Goal: Task Accomplishment & Management: Manage account settings

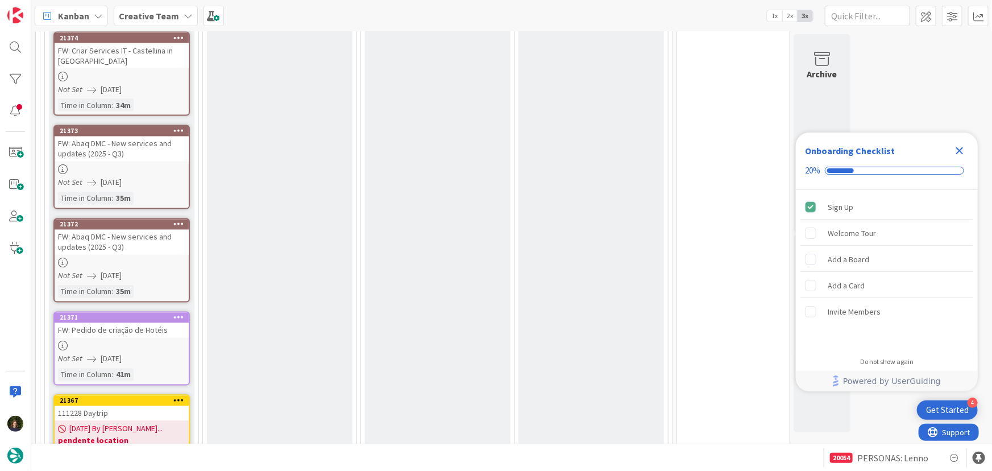
scroll to position [1033, 0]
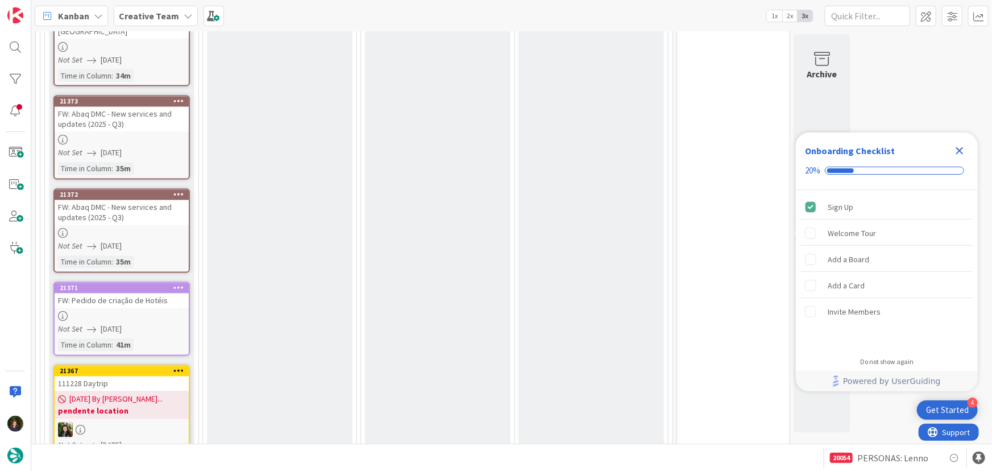
click at [959, 155] on icon "Close Checklist" at bounding box center [960, 151] width 14 height 14
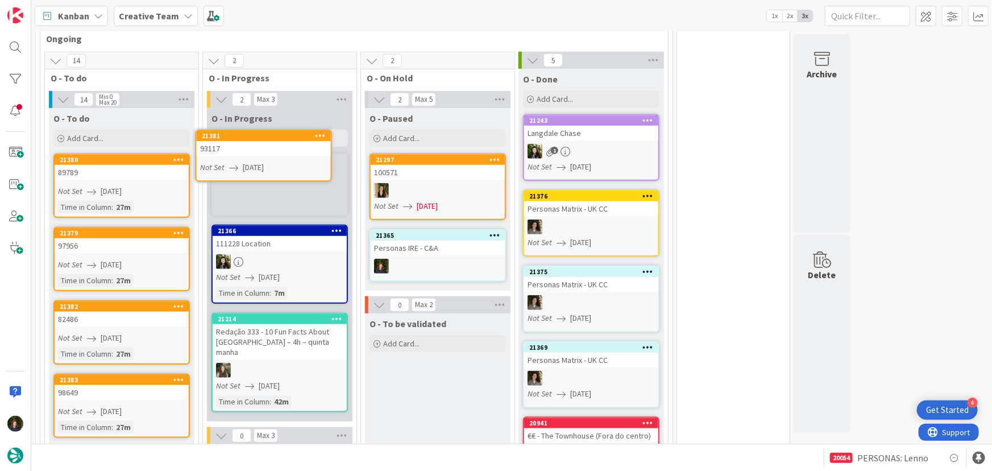
scroll to position [436, 0]
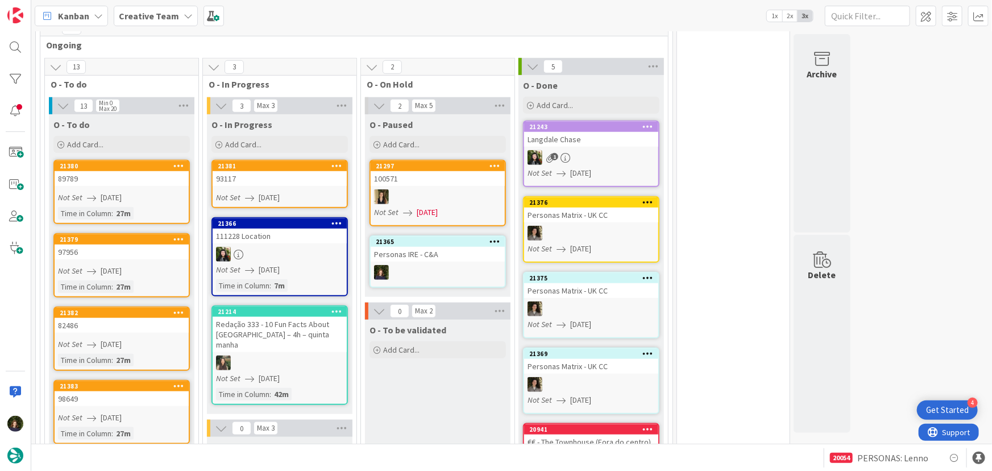
click at [264, 186] on link "21381 93117 Not Set [DATE]" at bounding box center [279, 184] width 136 height 48
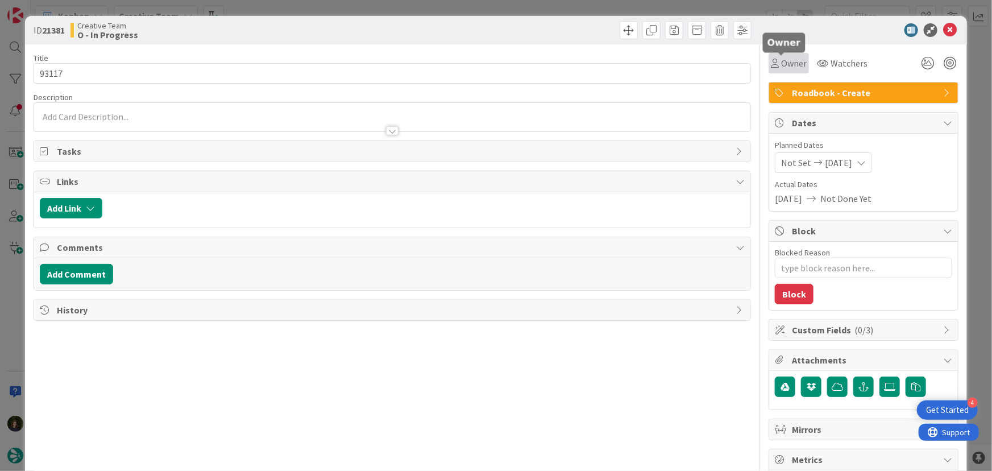
click at [781, 64] on span "Owner" at bounding box center [794, 63] width 26 height 14
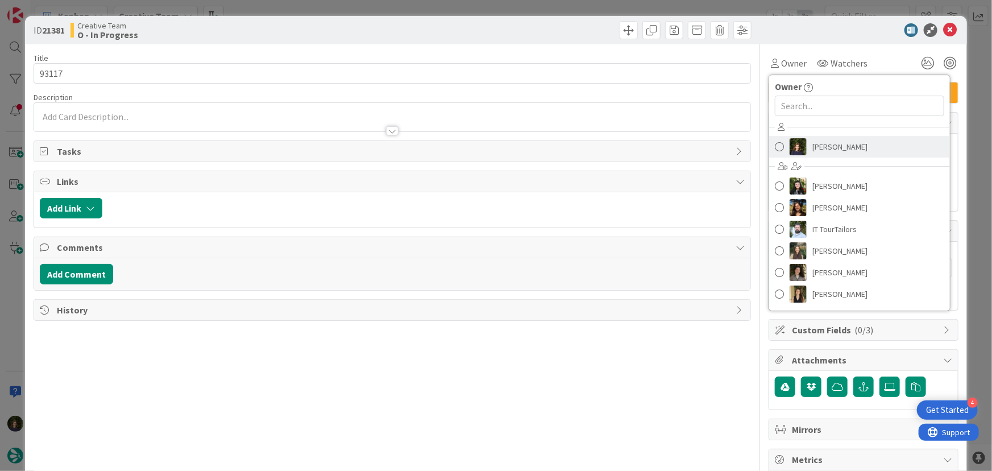
click at [818, 149] on span "[PERSON_NAME]" at bounding box center [839, 146] width 55 height 17
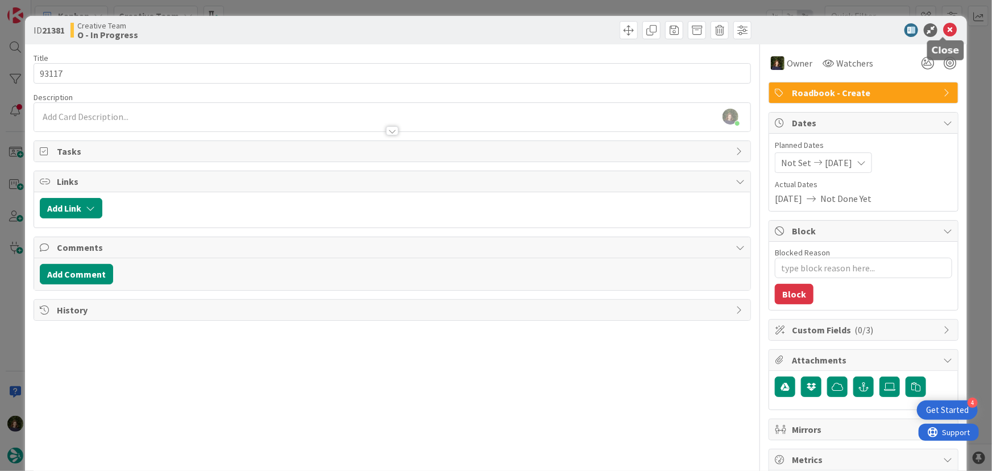
click at [943, 32] on icon at bounding box center [950, 30] width 14 height 14
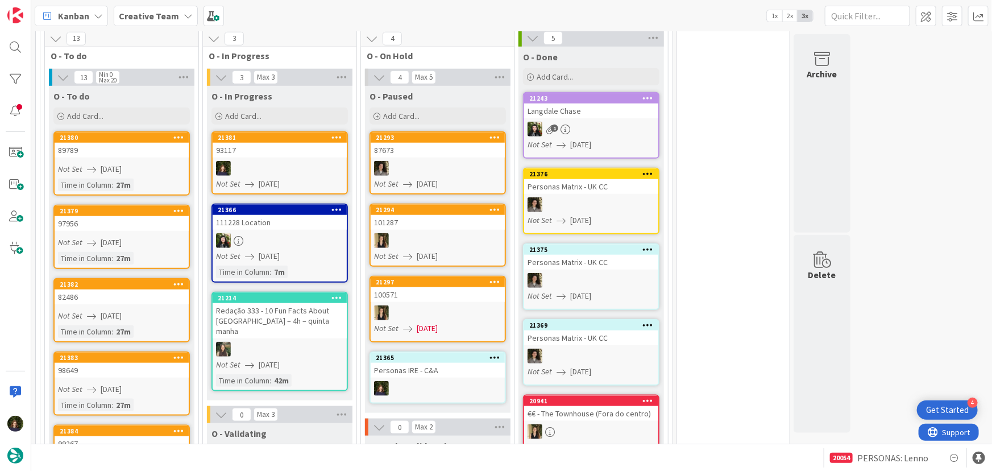
scroll to position [465, 0]
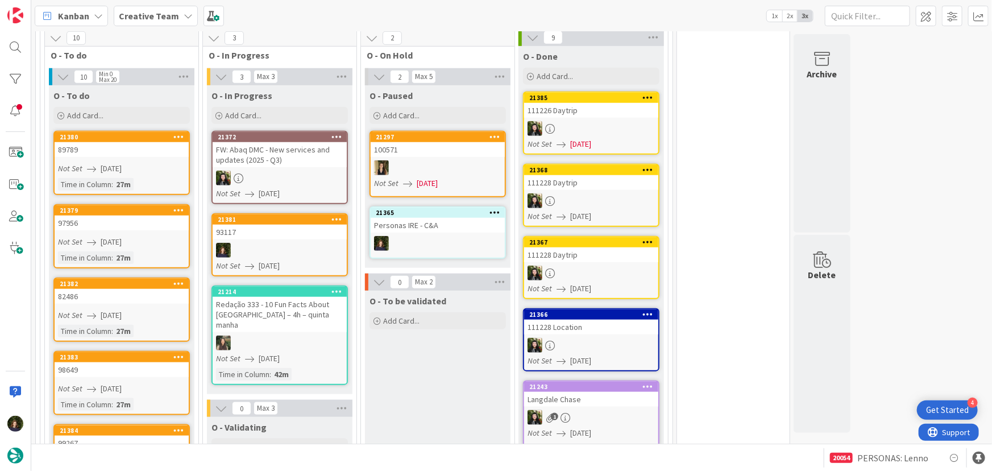
click at [264, 235] on div "93117" at bounding box center [280, 232] width 134 height 15
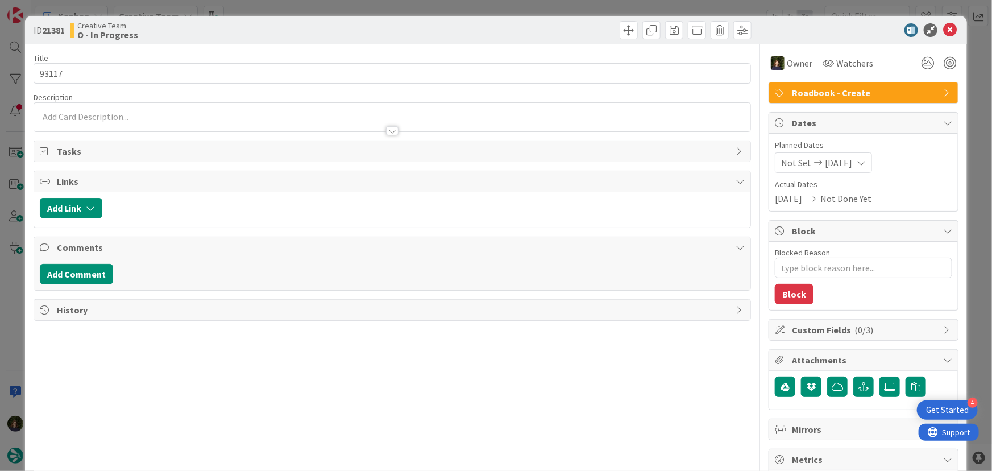
type textarea "x"
click at [117, 120] on div at bounding box center [392, 125] width 717 height 12
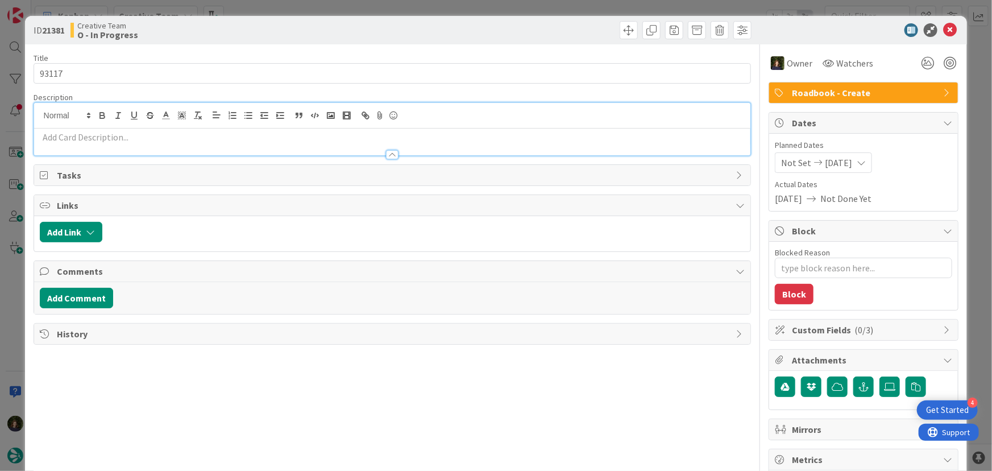
click at [118, 136] on p at bounding box center [392, 137] width 705 height 13
paste div
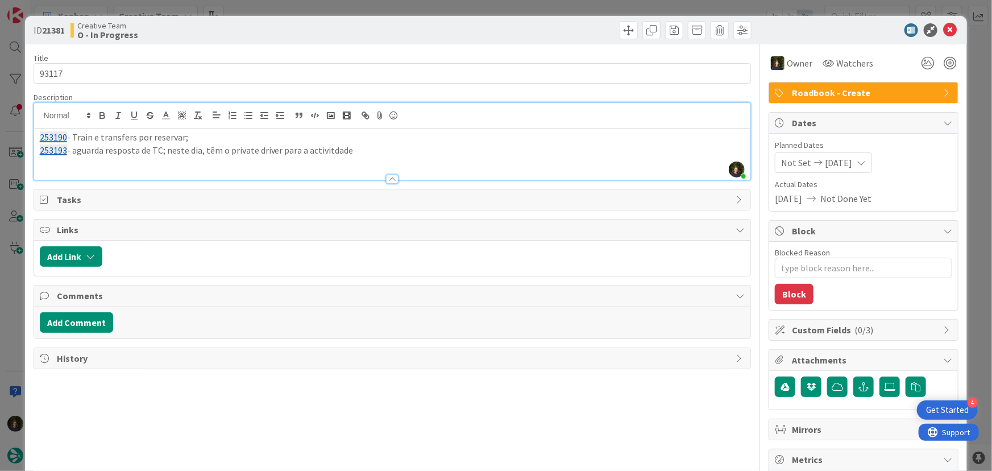
click at [74, 152] on p "253193 - aguarda resposta de TC; neste dia, têm o private driver para a activit…" at bounding box center [392, 150] width 705 height 13
drag, startPoint x: 159, startPoint y: 150, endPoint x: 229, endPoint y: 149, distance: 70.5
click at [159, 149] on p "253193 - aguarda resposta de TC; neste dia, têm o private driver para a activit…" at bounding box center [392, 150] width 705 height 13
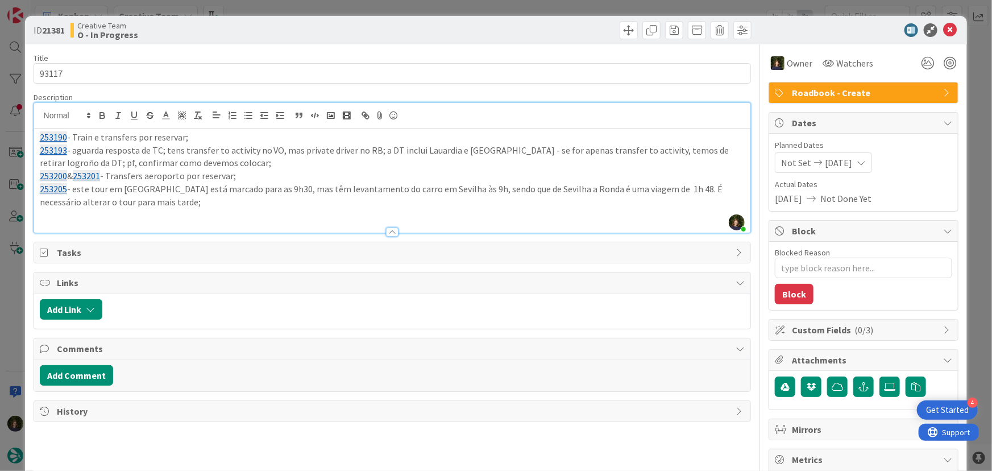
scroll to position [695, 0]
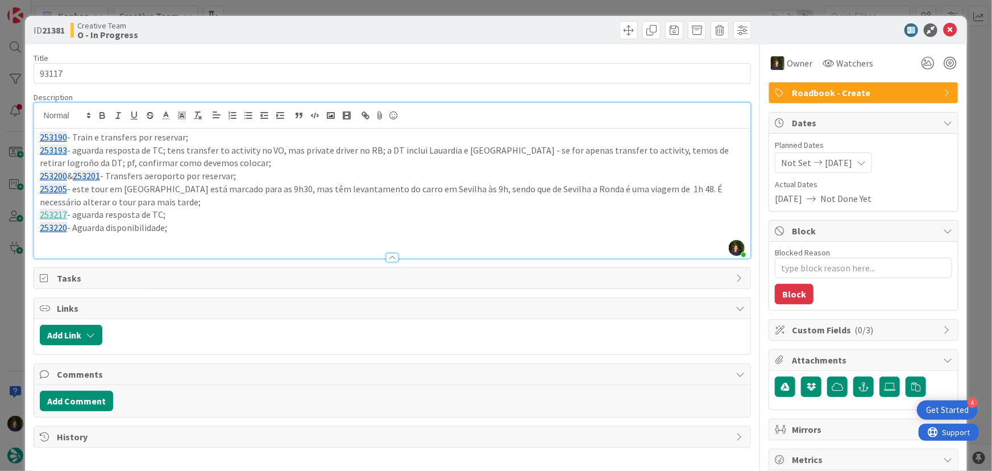
click at [198, 228] on p "253220 - Aguarda disponibilidade;" at bounding box center [392, 227] width 705 height 13
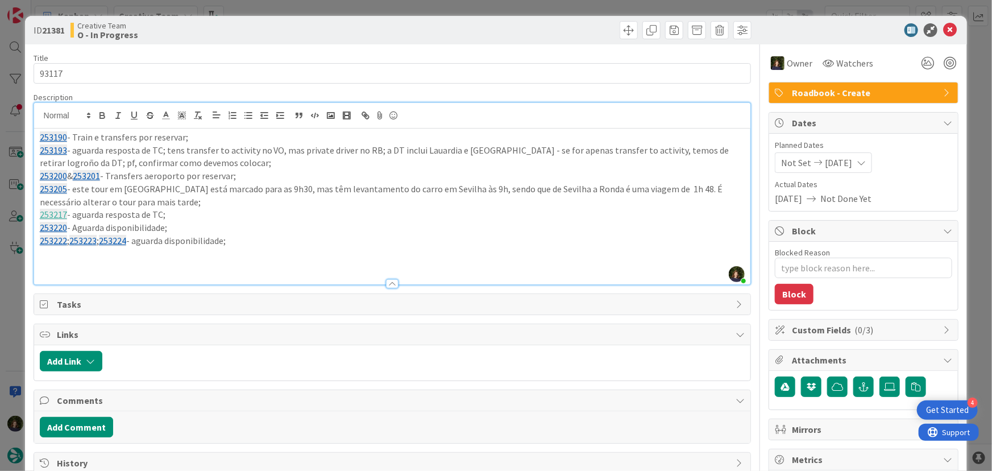
drag, startPoint x: 238, startPoint y: 240, endPoint x: 29, endPoint y: 135, distance: 234.4
click at [29, 135] on div "ID 21381 Creative Team O - In Progress Title 5 / 128 93117 Description [PERSON_…" at bounding box center [496, 344] width 942 height 656
copy div "253190 - Train e transfers por reservar; 253193 - aguarda resposta de TC; tens …"
click at [943, 31] on icon at bounding box center [950, 30] width 14 height 14
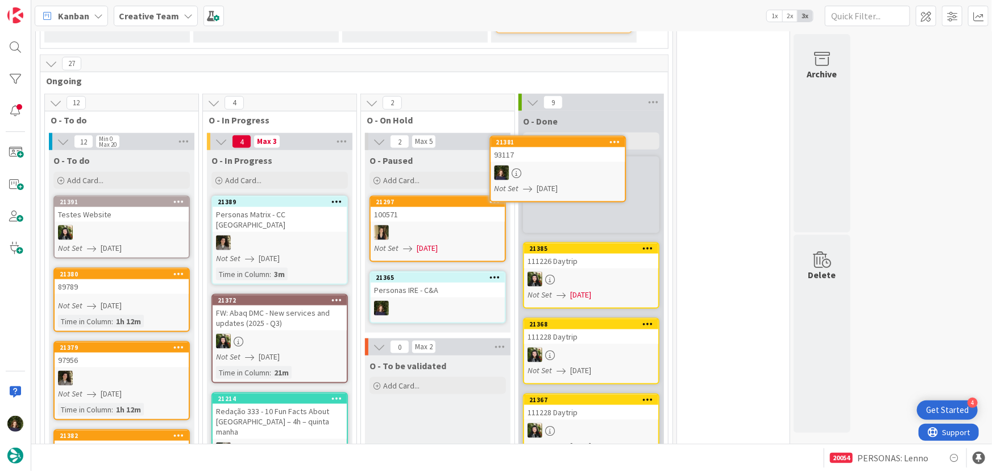
scroll to position [614, 0]
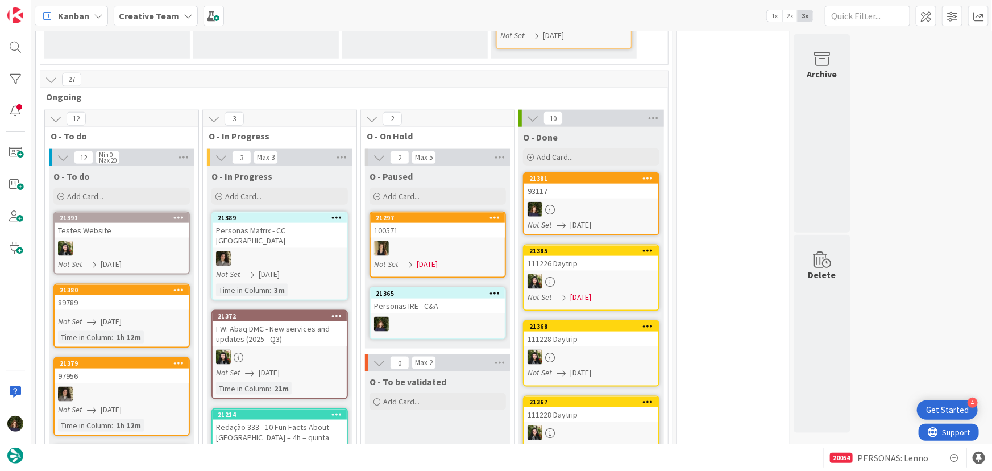
click at [643, 178] on icon at bounding box center [648, 178] width 11 height 8
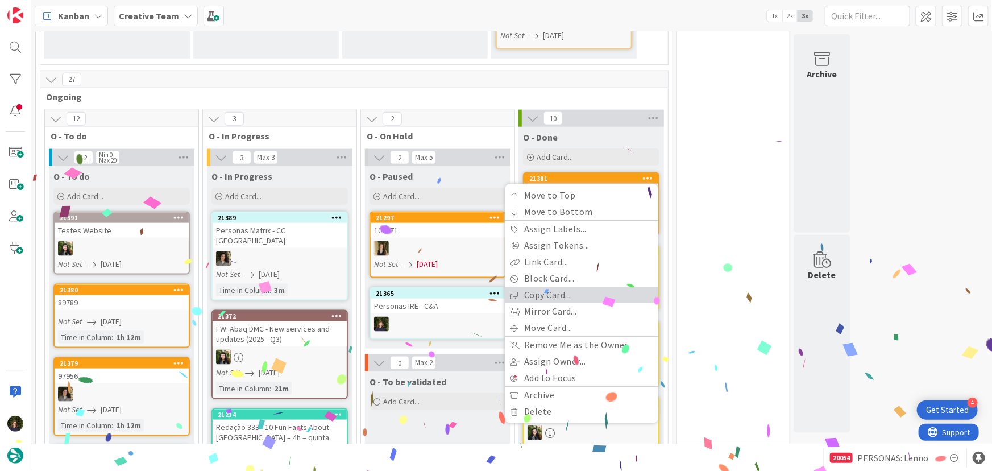
click at [590, 295] on link "Copy Card..." at bounding box center [581, 295] width 153 height 16
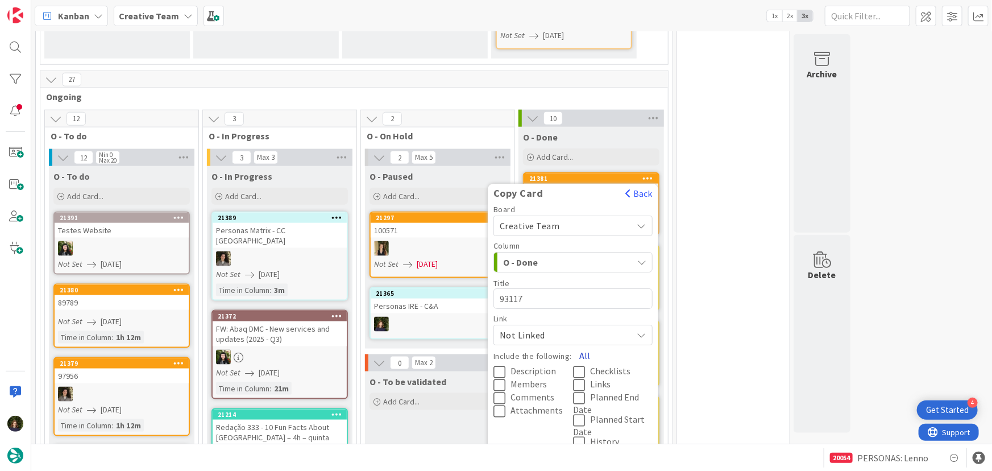
click at [585, 354] on button "All" at bounding box center [585, 356] width 26 height 20
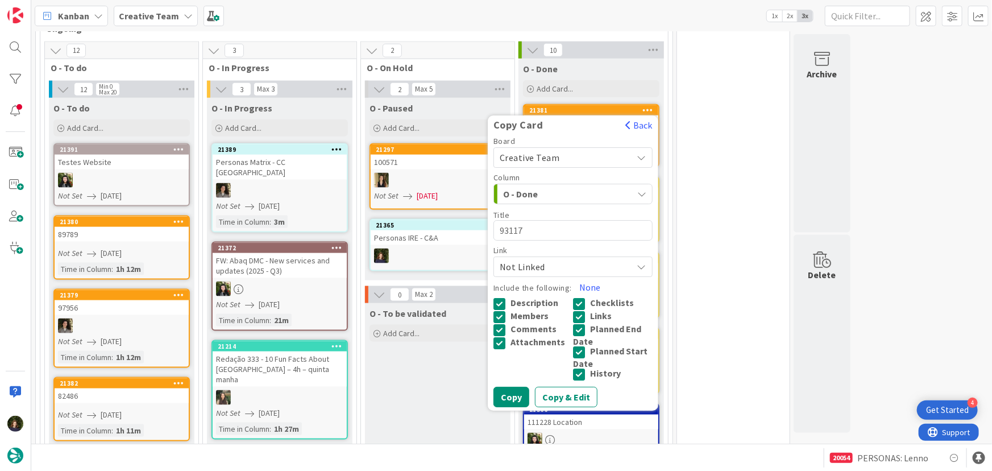
scroll to position [666, 0]
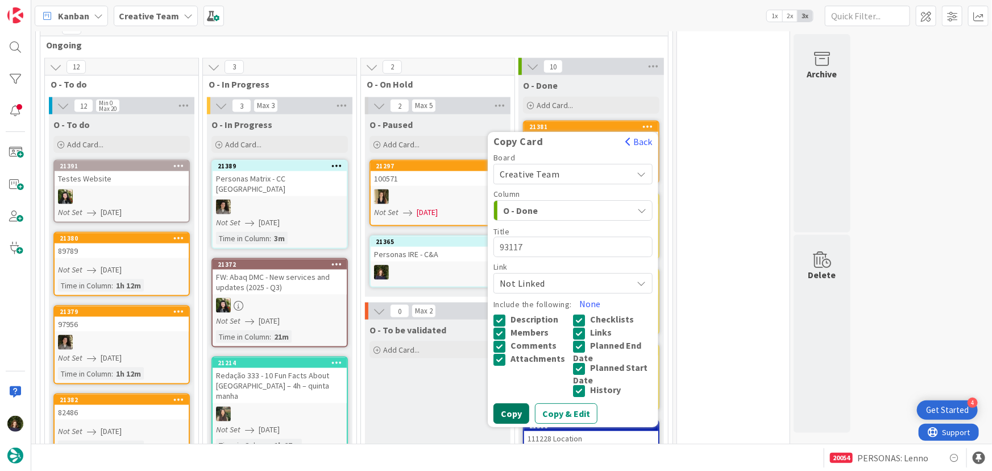
click at [512, 409] on button "Copy" at bounding box center [511, 414] width 36 height 20
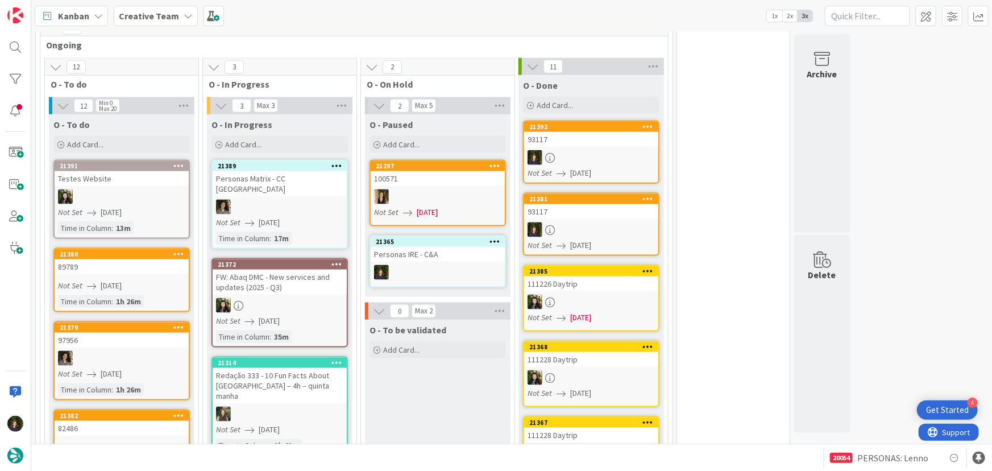
click at [651, 123] on icon at bounding box center [648, 126] width 11 height 8
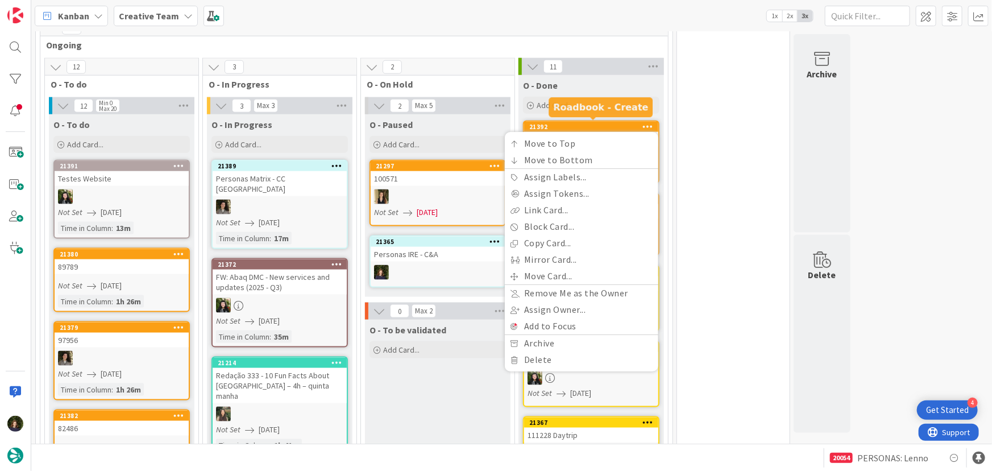
click at [601, 125] on div "21392" at bounding box center [593, 127] width 129 height 8
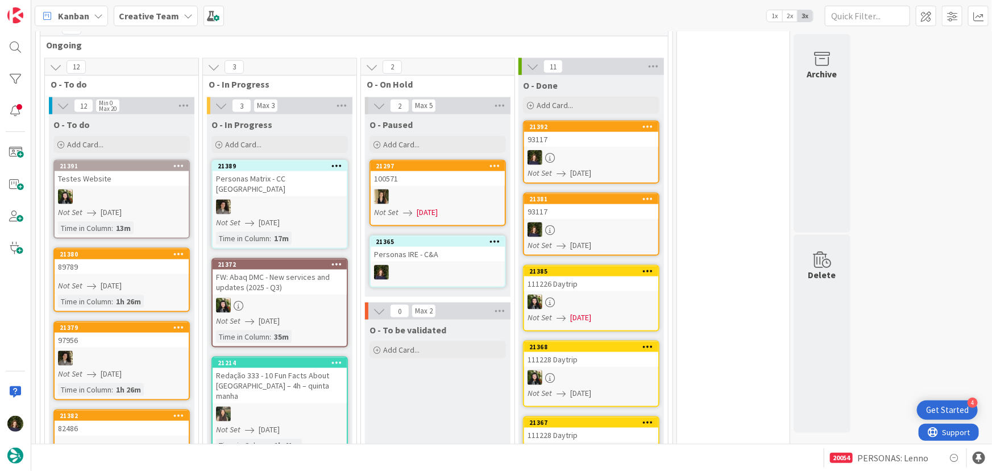
click at [602, 146] on link "21392 Move to Top Move to Bottom Assign Labels... Assign Tokens... Link Card...…" at bounding box center [591, 151] width 136 height 63
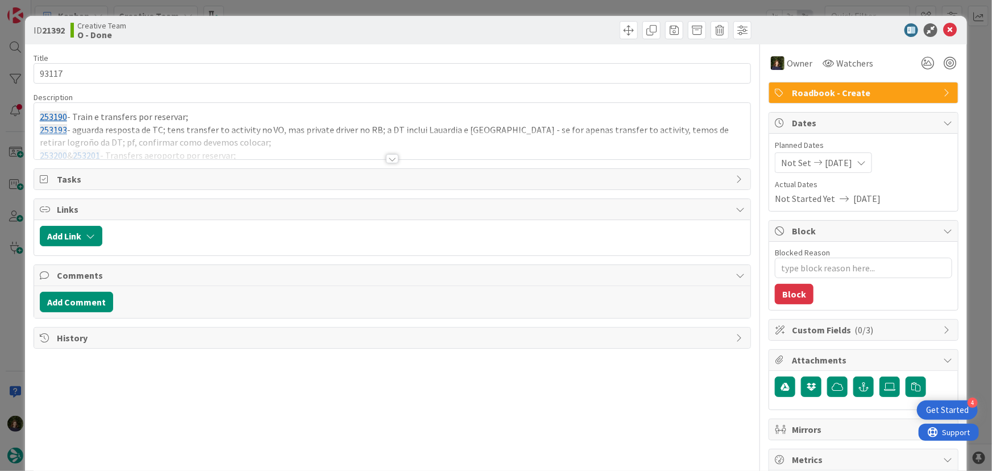
click at [865, 86] on span "Roadbook - Create" at bounding box center [865, 93] width 146 height 14
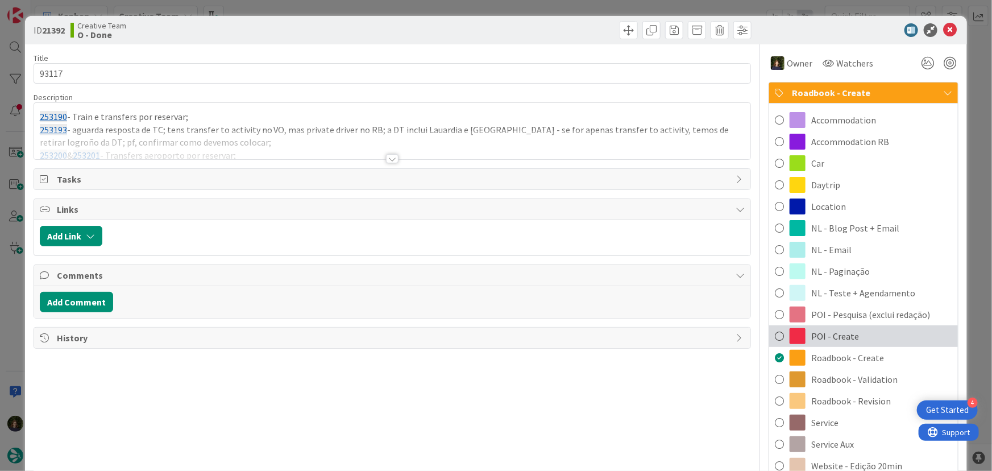
click at [836, 332] on span "POI - Create" at bounding box center [835, 336] width 48 height 14
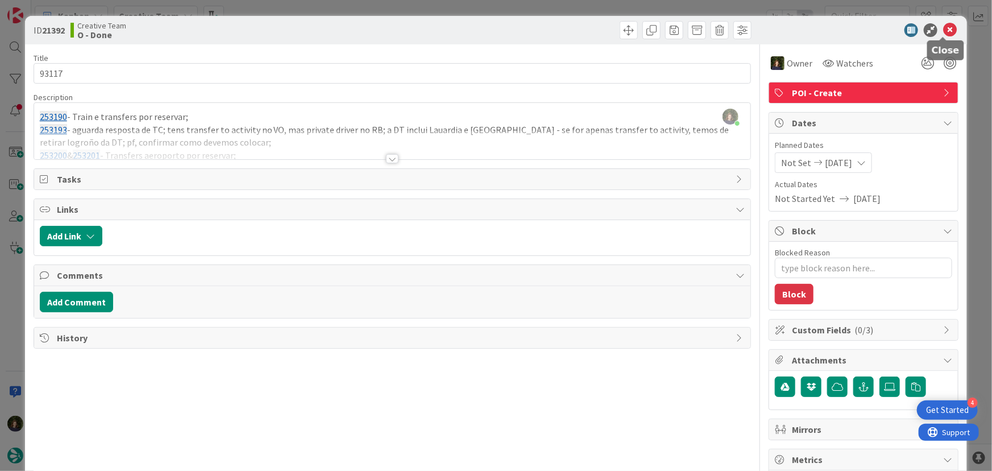
click at [945, 29] on icon at bounding box center [950, 30] width 14 height 14
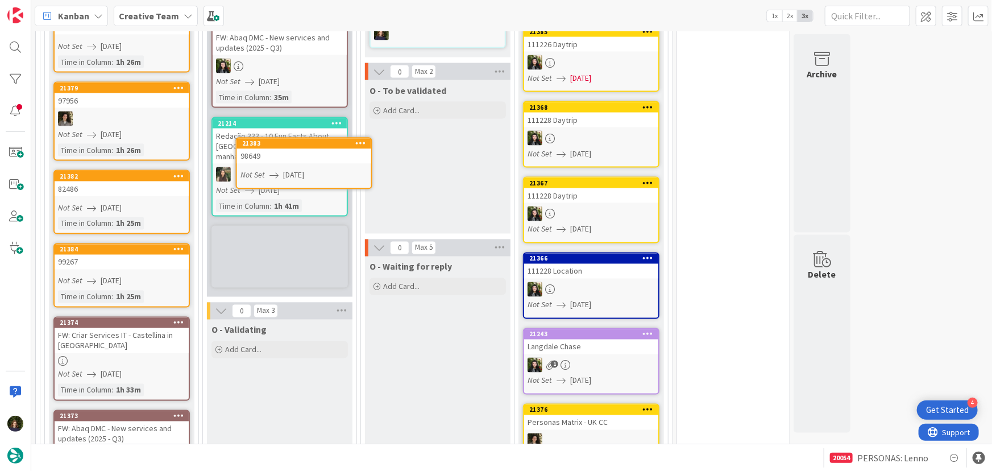
scroll to position [905, 0]
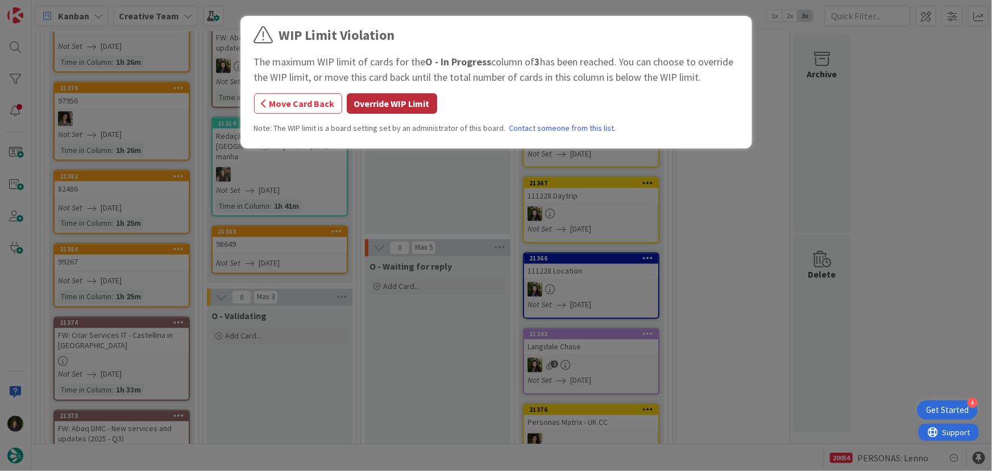
click at [370, 113] on button "Override WIP Limit" at bounding box center [392, 103] width 90 height 20
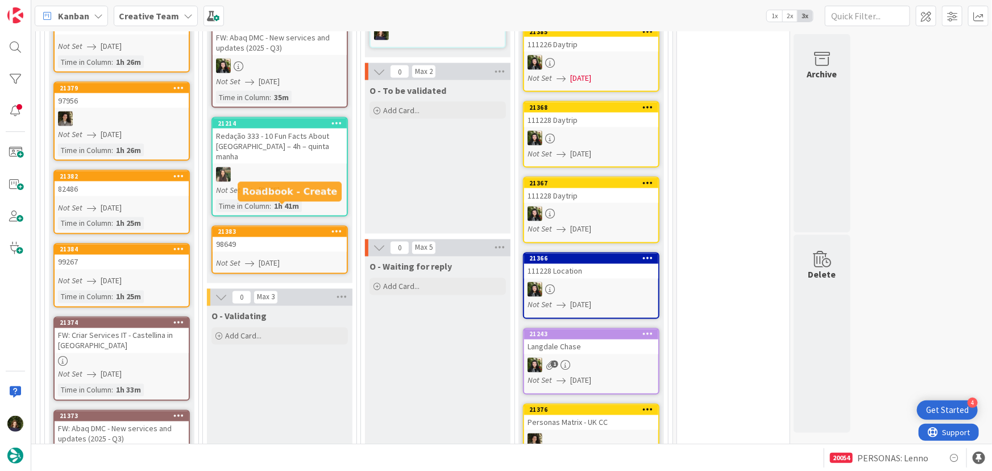
click at [261, 237] on div "98649" at bounding box center [280, 244] width 134 height 15
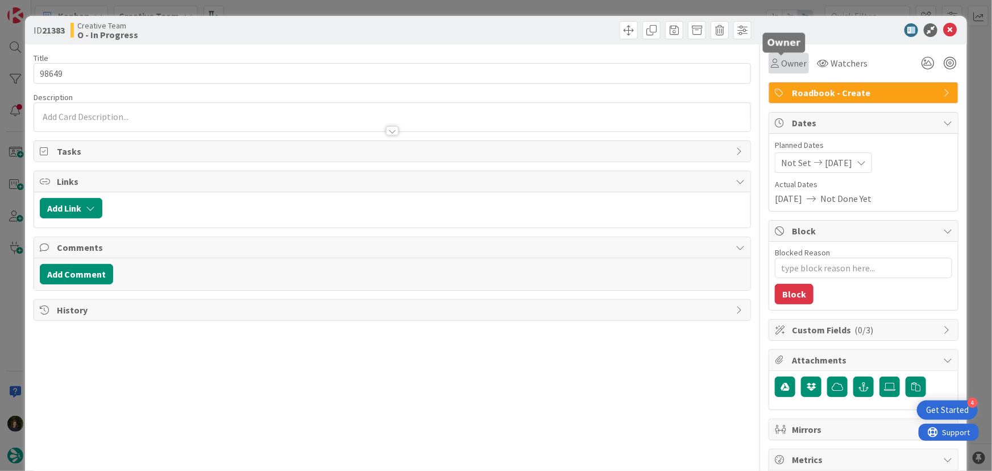
click at [785, 65] on span "Owner" at bounding box center [794, 63] width 26 height 14
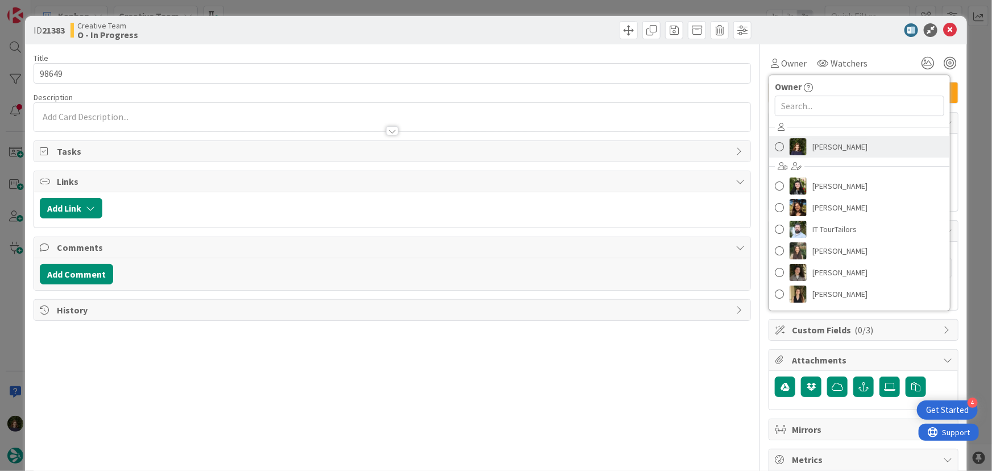
click at [817, 144] on span "[PERSON_NAME]" at bounding box center [839, 146] width 55 height 17
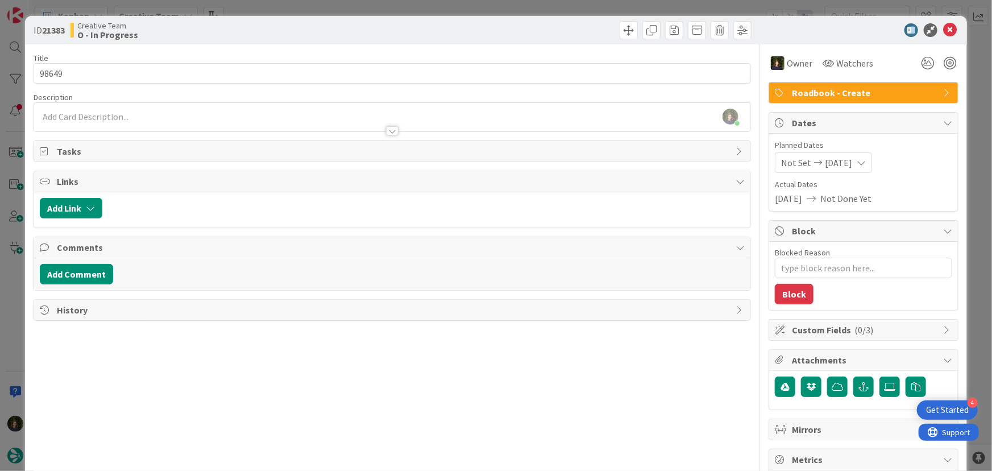
type textarea "x"
click at [76, 119] on div at bounding box center [392, 125] width 717 height 12
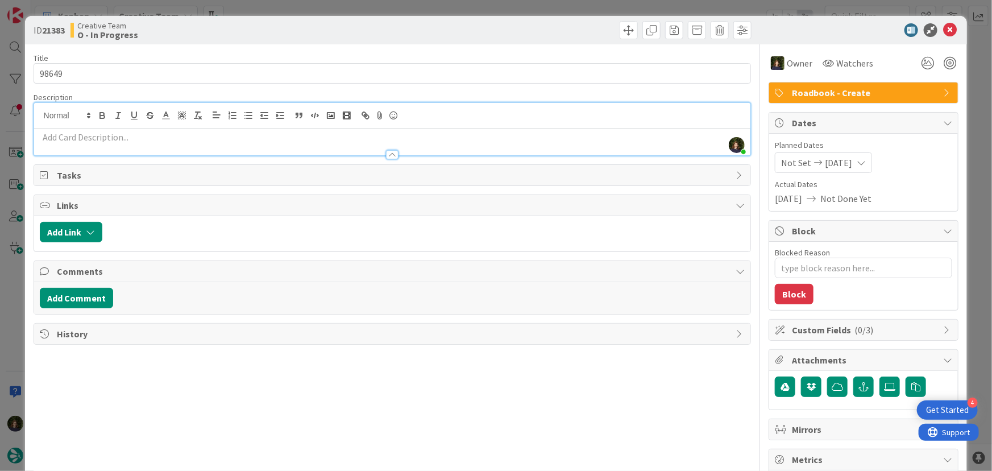
click at [70, 136] on p at bounding box center [392, 137] width 705 height 13
paste div
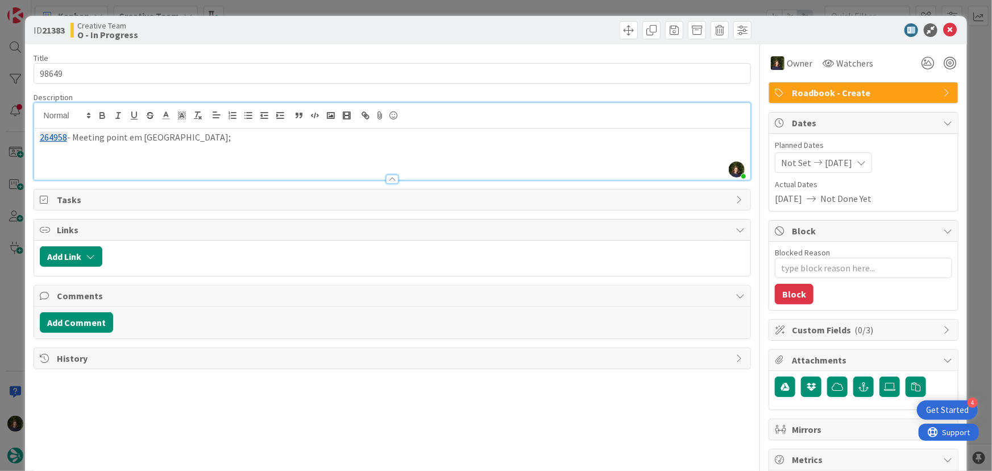
scroll to position [1021, 0]
click at [76, 153] on div "264958 - Meeting point em [GEOGRAPHIC_DATA];" at bounding box center [392, 153] width 717 height 51
click at [74, 153] on div "264958 - Meeting point em [GEOGRAPHIC_DATA];" at bounding box center [392, 153] width 717 height 51
click at [197, 136] on p "264958 - Meeting point em [GEOGRAPHIC_DATA];" at bounding box center [392, 137] width 705 height 13
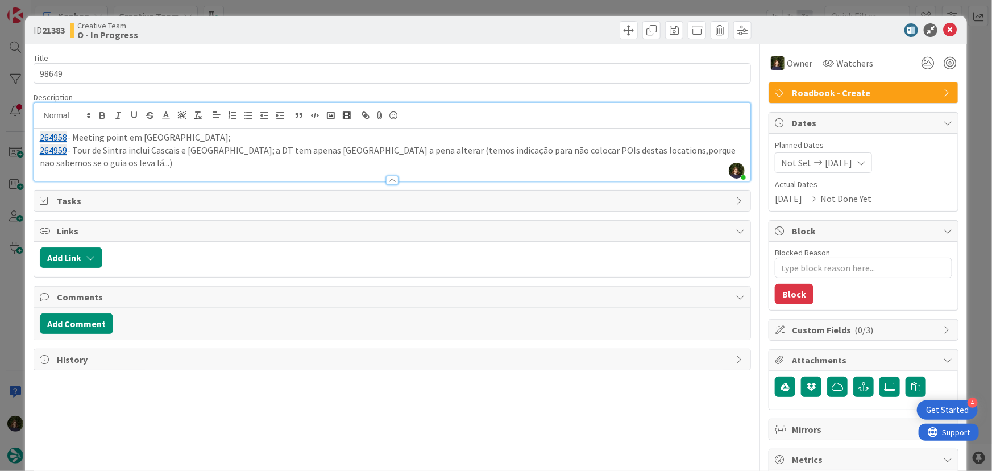
drag, startPoint x: 675, startPoint y: 151, endPoint x: 697, endPoint y: 132, distance: 29.5
click at [676, 151] on p "264959 - Tour de Sintra inclui [GEOGRAPHIC_DATA] e [GEOGRAPHIC_DATA]; a DT tem …" at bounding box center [392, 157] width 705 height 26
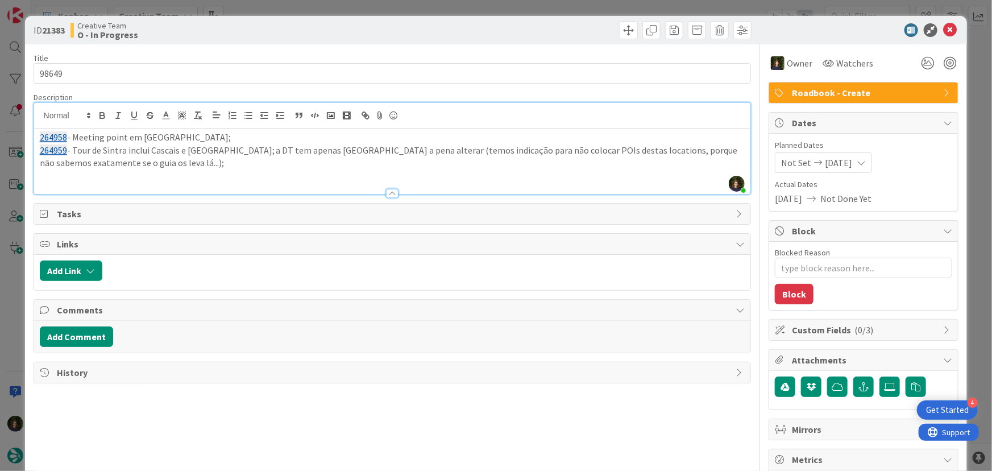
click at [380, 152] on p "264959 - Tour de Sintra inclui [GEOGRAPHIC_DATA] e [GEOGRAPHIC_DATA]; a DT tem …" at bounding box center [392, 157] width 705 height 26
click at [132, 178] on p at bounding box center [392, 175] width 705 height 13
click at [53, 178] on p at bounding box center [392, 175] width 705 height 13
click at [365, 178] on p "264960 - Tour é Wine & Tapas, tens o 3h Food Tour no RB - alterar para este:" at bounding box center [392, 175] width 705 height 13
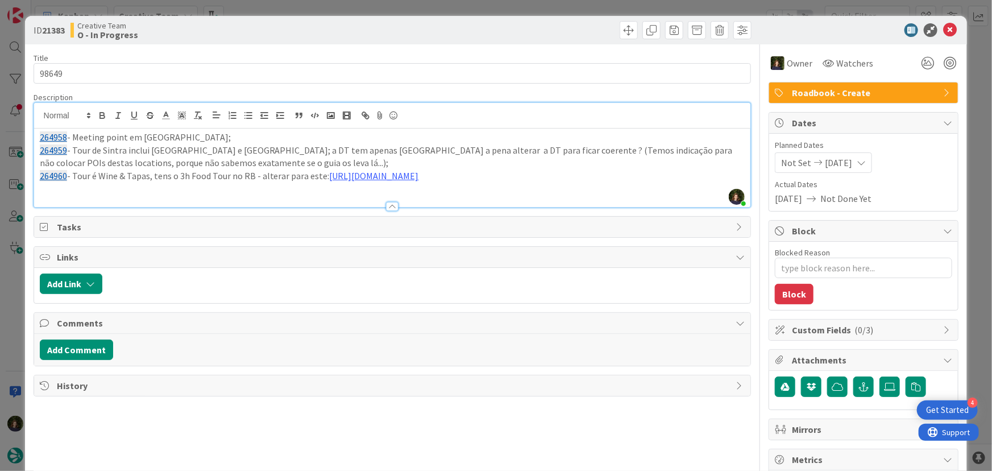
scroll to position [1177, 0]
drag, startPoint x: 660, startPoint y: 178, endPoint x: 14, endPoint y: 135, distance: 647.7
click at [14, 135] on div "ID 21383 Creative Team O - In Progress Title 5 / 128 98649 Description [PERSON_…" at bounding box center [496, 235] width 992 height 471
copy div "264958 - Meeting point em [GEOGRAPHIC_DATA]; 264959 - Tour de Sintra inclui [GE…"
click at [943, 28] on icon at bounding box center [950, 30] width 14 height 14
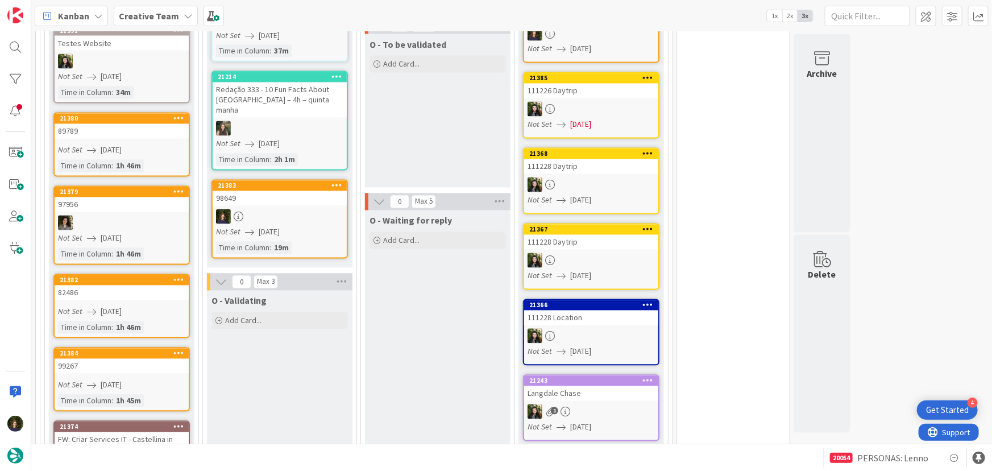
click at [251, 209] on div at bounding box center [280, 216] width 134 height 15
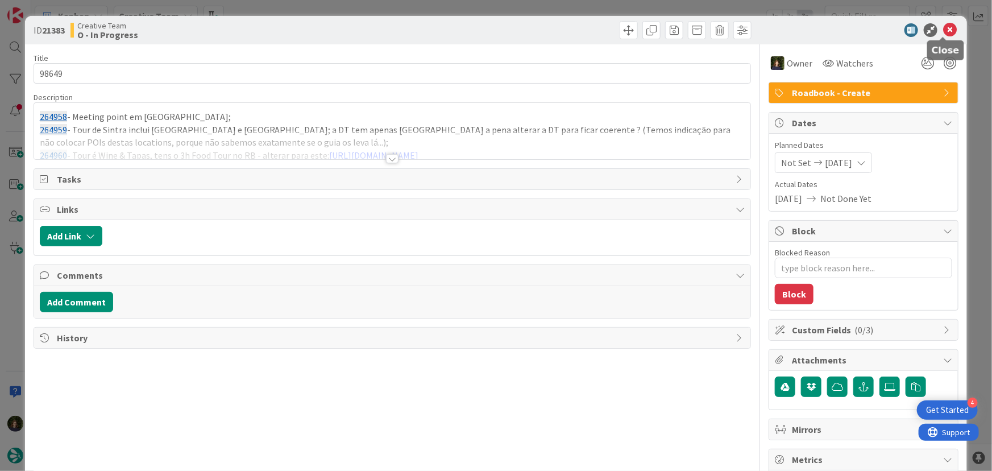
click at [944, 25] on icon at bounding box center [950, 30] width 14 height 14
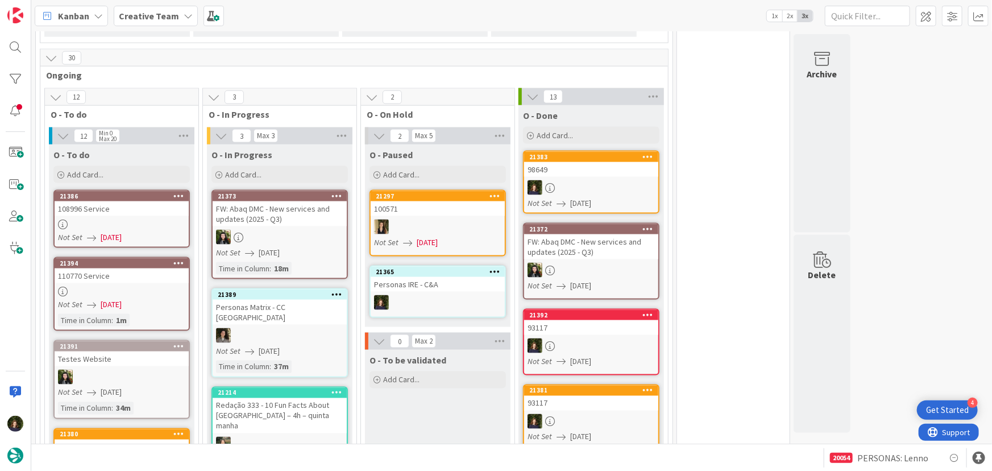
scroll to position [826, 0]
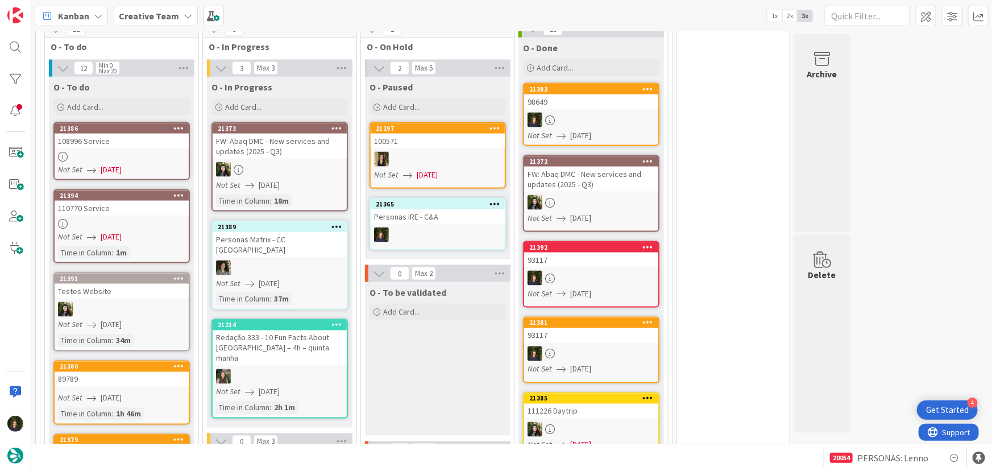
click at [91, 152] on div at bounding box center [122, 157] width 134 height 10
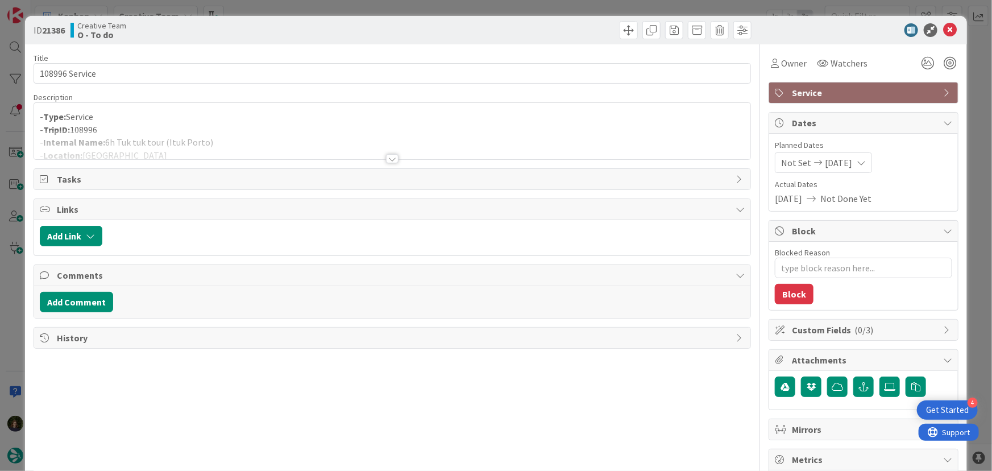
click at [389, 157] on div at bounding box center [392, 158] width 13 height 9
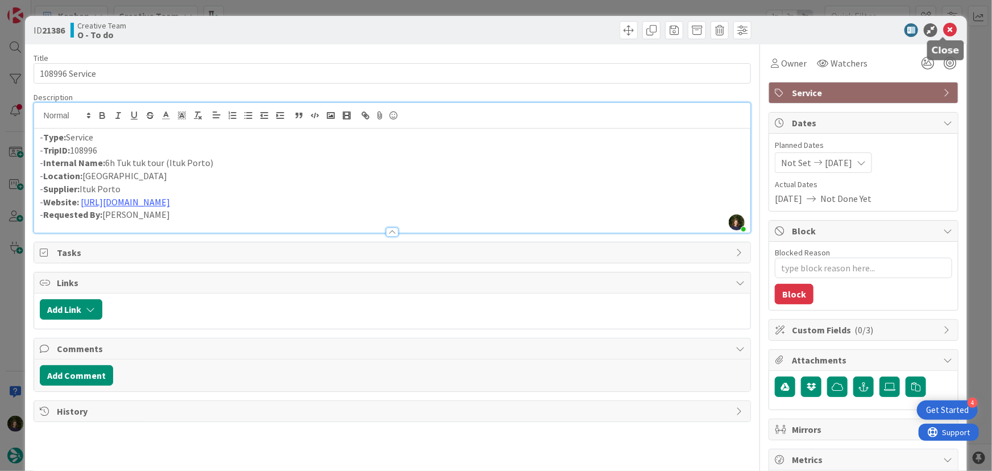
click at [949, 27] on icon at bounding box center [950, 30] width 14 height 14
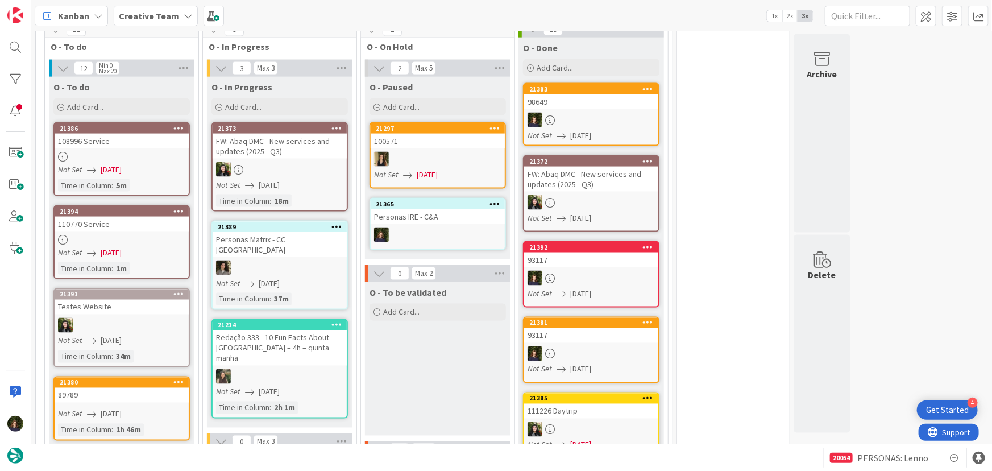
click at [118, 229] on link "21394 110770 Service Not Set [DATE] Time in [GEOGRAPHIC_DATA] : 1m" at bounding box center [121, 242] width 136 height 74
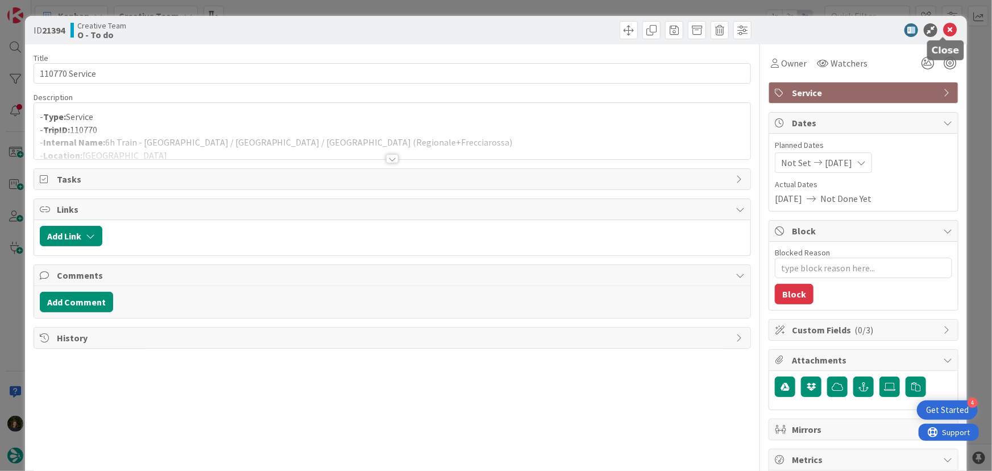
click at [943, 28] on icon at bounding box center [950, 30] width 14 height 14
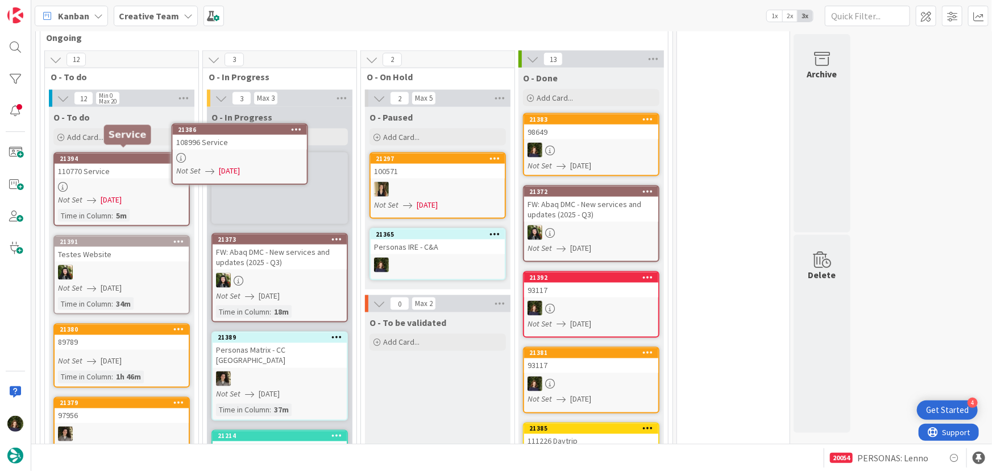
scroll to position [782, 0]
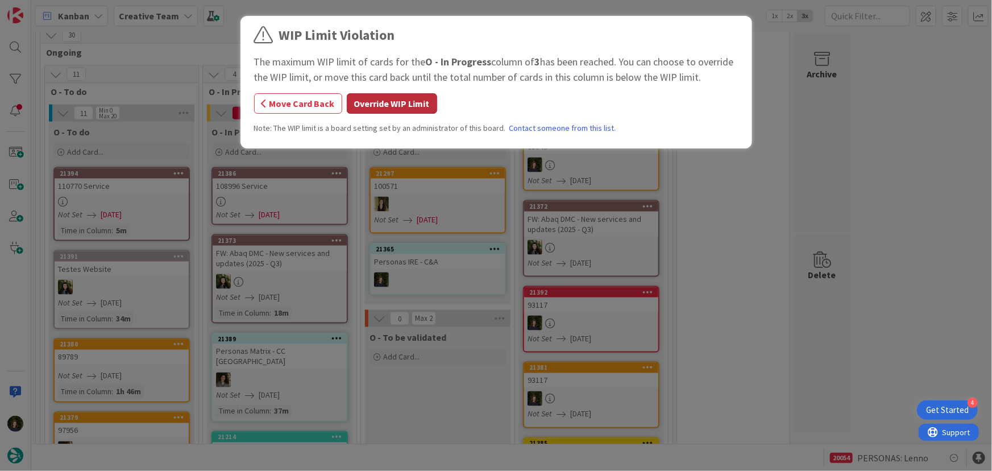
click at [385, 108] on button "Override WIP Limit" at bounding box center [392, 103] width 90 height 20
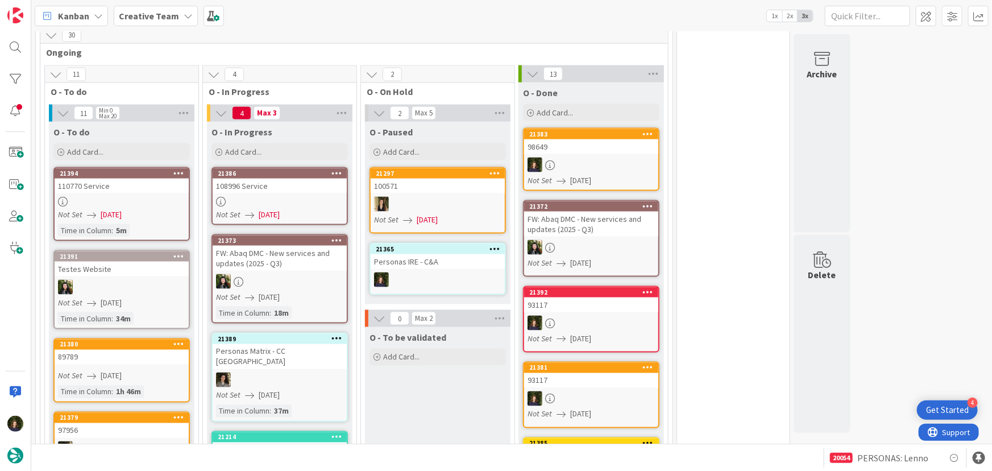
click at [292, 186] on div "108996 Service" at bounding box center [280, 185] width 134 height 15
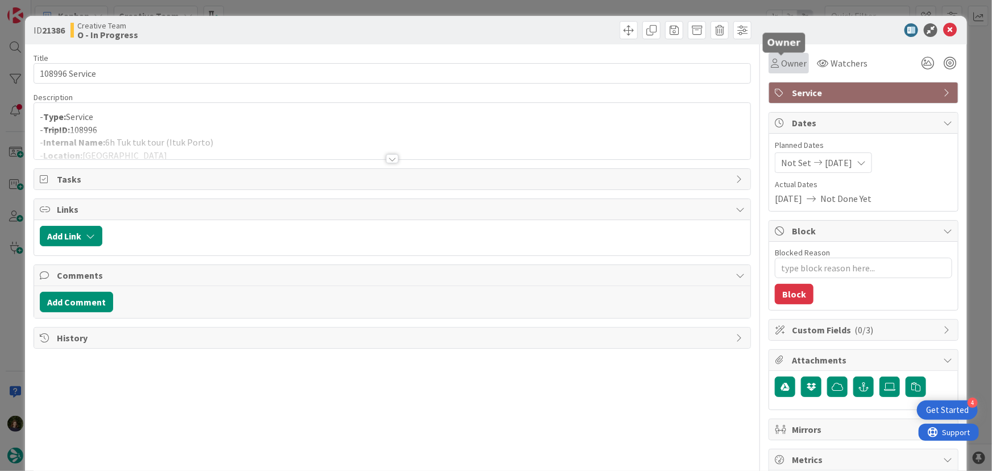
click at [783, 63] on span "Owner" at bounding box center [794, 63] width 26 height 14
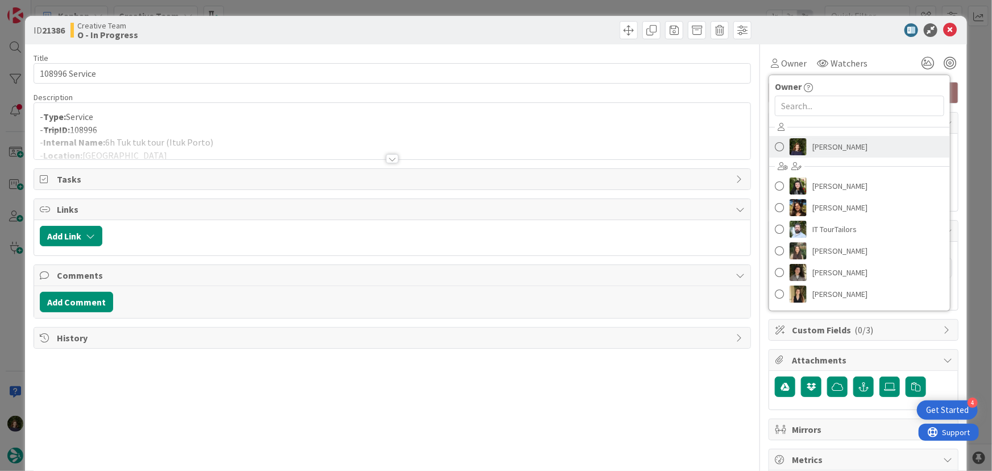
click at [820, 148] on span "[PERSON_NAME]" at bounding box center [839, 146] width 55 height 17
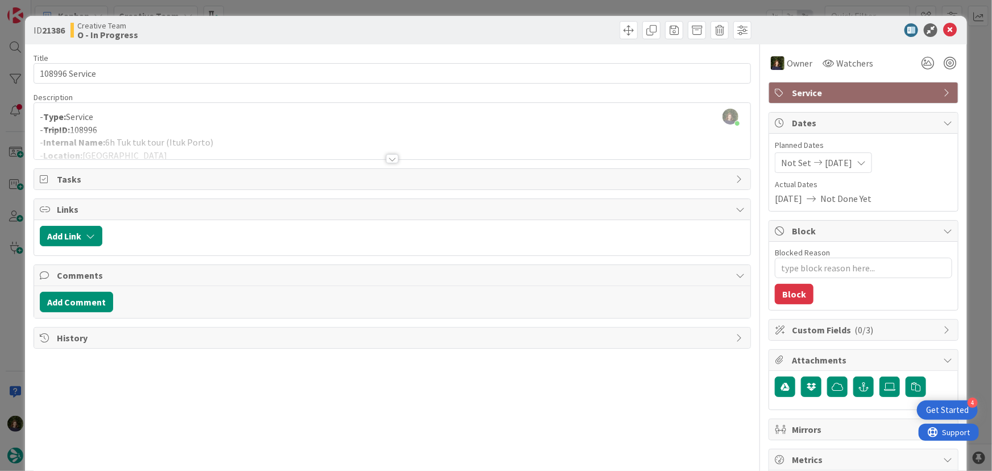
click at [386, 161] on div at bounding box center [392, 158] width 13 height 9
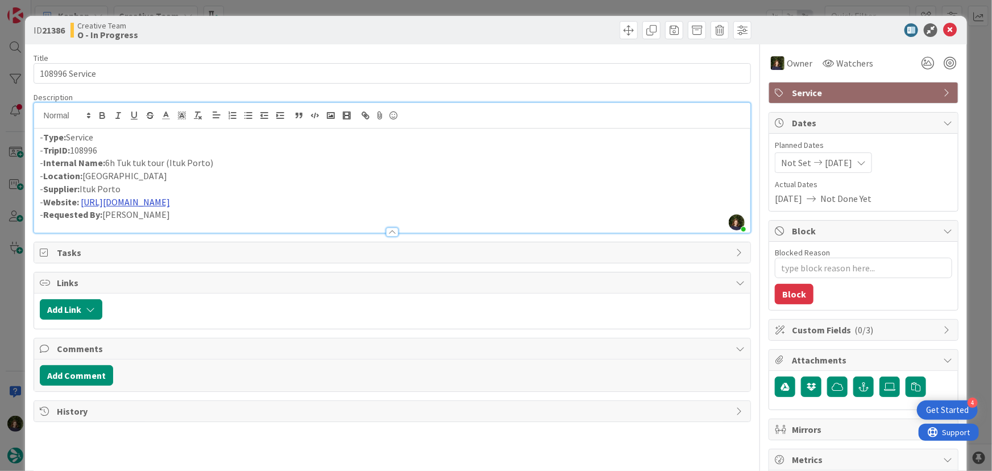
click at [170, 199] on link "[URL][DOMAIN_NAME]" at bounding box center [125, 201] width 89 height 11
click at [157, 219] on link "[URL][DOMAIN_NAME]" at bounding box center [126, 223] width 78 height 15
click at [360, 152] on p "- TripID: 108996" at bounding box center [392, 150] width 705 height 13
drag, startPoint x: 105, startPoint y: 164, endPoint x: 214, endPoint y: 158, distance: 109.3
click at [214, 158] on p "- Internal Name: 6h Tuk tuk tour ([GEOGRAPHIC_DATA] [GEOGRAPHIC_DATA])" at bounding box center [392, 162] width 705 height 13
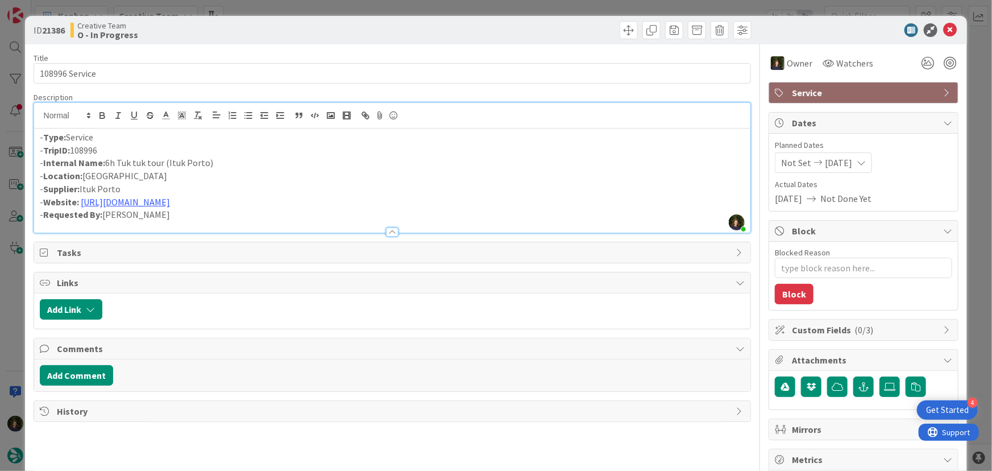
copy p "6h Tuk tuk tour (Ituk Porto)"
drag, startPoint x: 95, startPoint y: 152, endPoint x: 44, endPoint y: 152, distance: 51.7
click at [44, 152] on p "- TripID: 108996" at bounding box center [392, 150] width 705 height 13
copy p "TripID: 108996"
click at [943, 31] on icon at bounding box center [950, 30] width 14 height 14
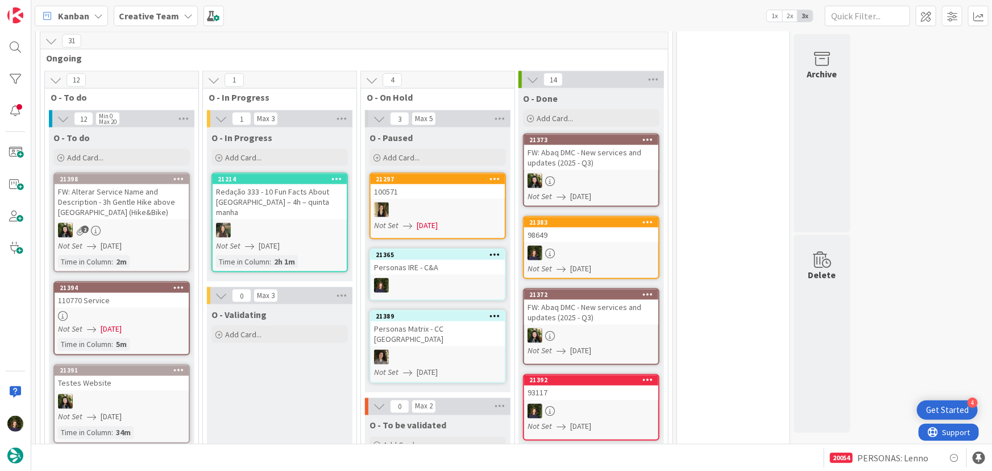
scroll to position [828, 0]
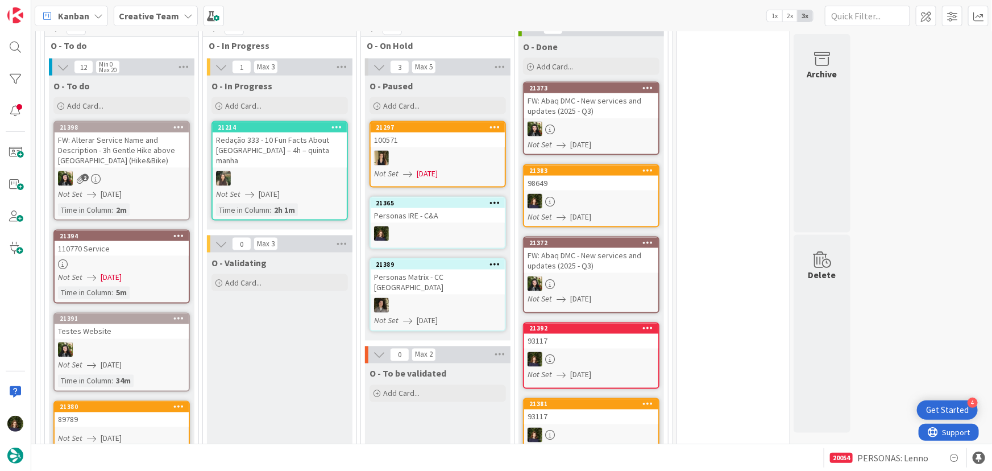
click at [90, 261] on div at bounding box center [122, 264] width 134 height 10
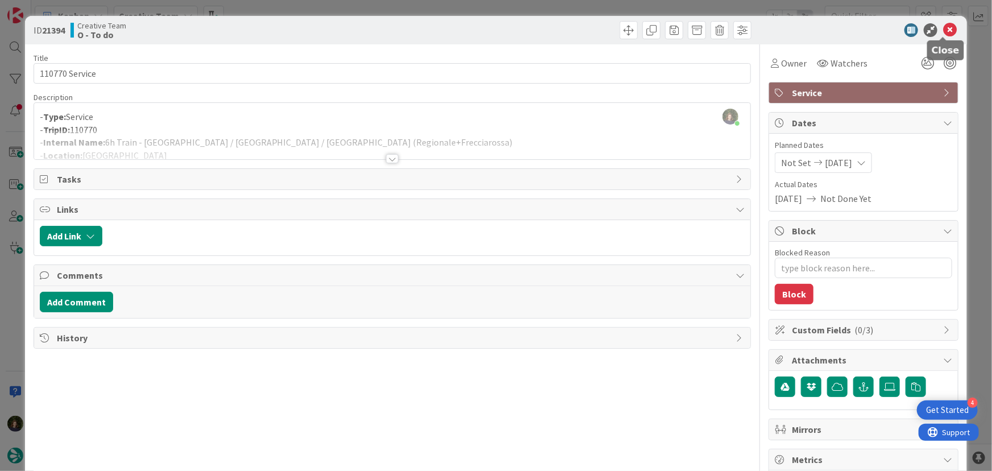
click at [943, 27] on icon at bounding box center [950, 30] width 14 height 14
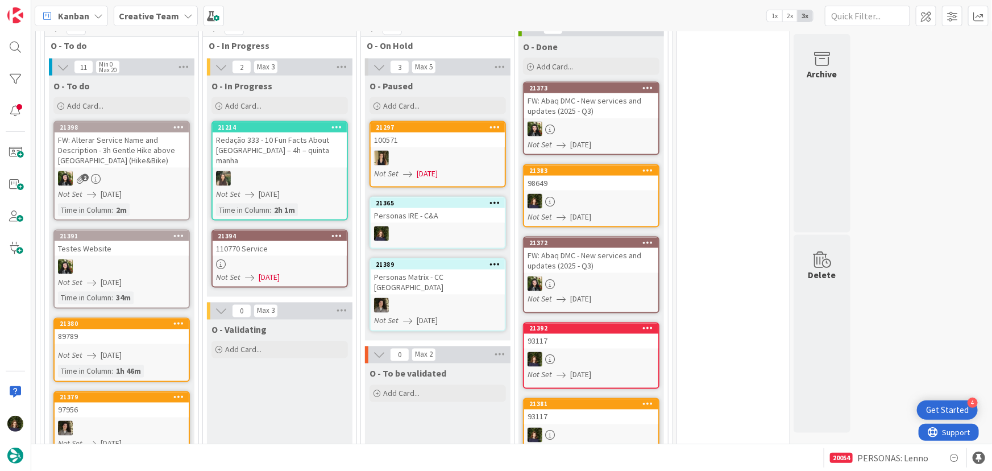
click at [281, 243] on link "21394 110770 Service Not Set [DATE]" at bounding box center [279, 259] width 136 height 58
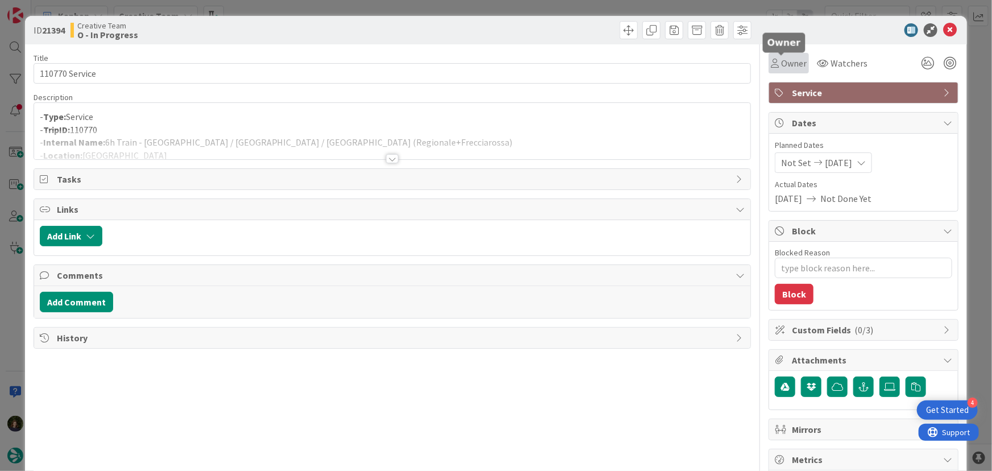
click at [782, 63] on span "Owner" at bounding box center [794, 63] width 26 height 14
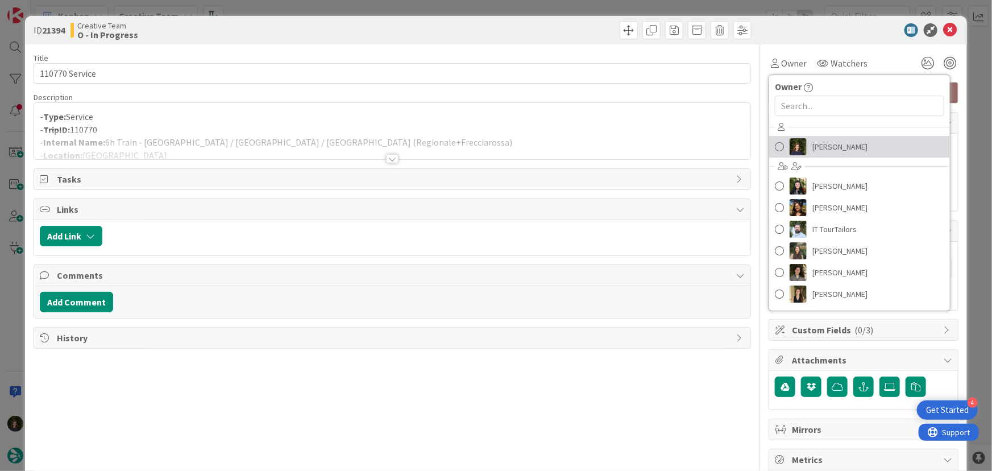
click at [825, 152] on span "[PERSON_NAME]" at bounding box center [839, 146] width 55 height 17
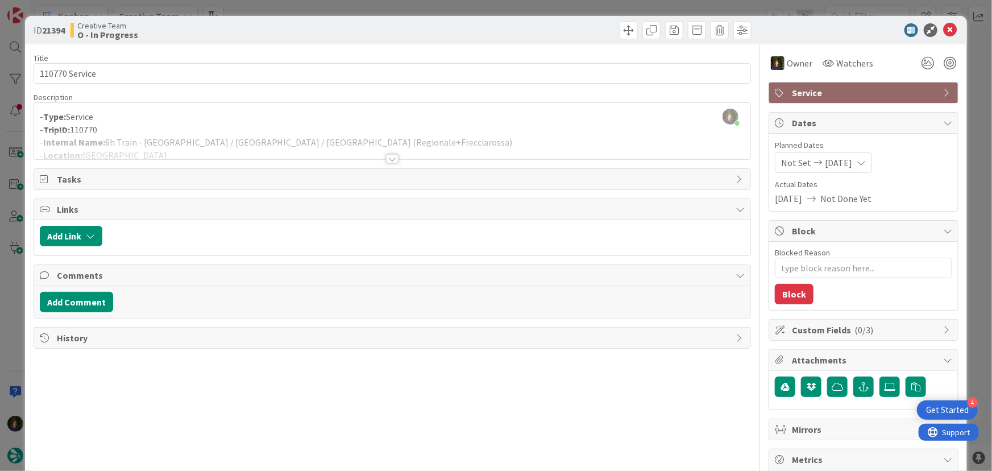
click at [388, 153] on div at bounding box center [392, 144] width 717 height 29
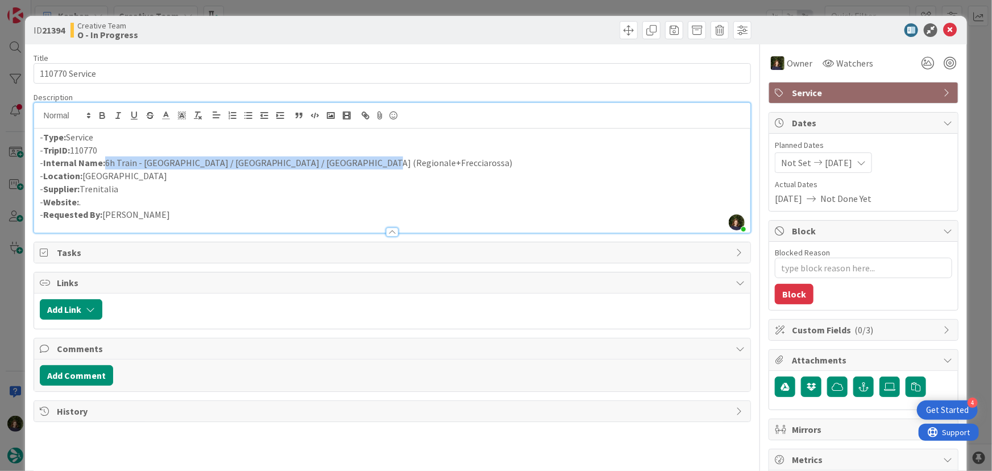
drag, startPoint x: 105, startPoint y: 161, endPoint x: 354, endPoint y: 159, distance: 249.5
click at [354, 159] on p "- Internal Name: 6h Train - [GEOGRAPHIC_DATA] / [GEOGRAPHIC_DATA] / [GEOGRAPHIC…" at bounding box center [392, 162] width 705 height 13
copy p "6h Train - [GEOGRAPHIC_DATA] / [GEOGRAPHIC_DATA] / [GEOGRAPHIC_DATA] (Regionale…"
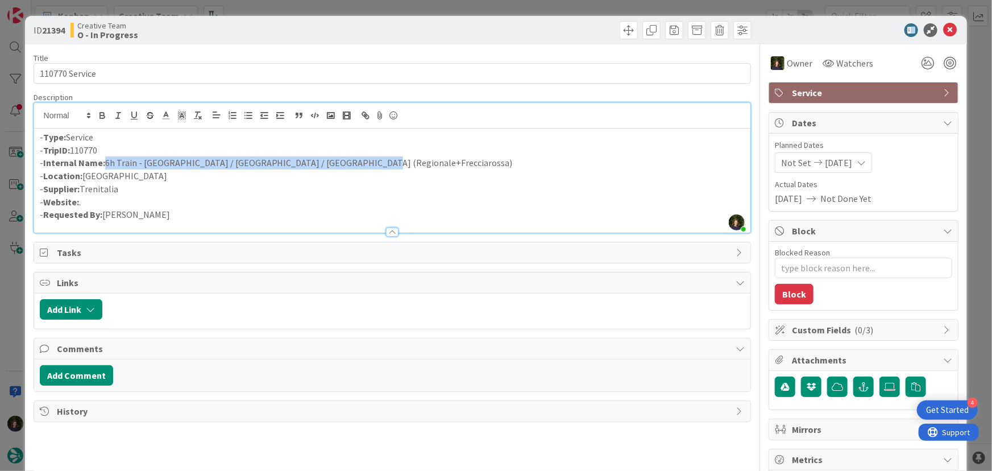
drag, startPoint x: 108, startPoint y: 152, endPoint x: 43, endPoint y: 153, distance: 65.4
click at [43, 153] on p "- TripID: 110770" at bounding box center [392, 150] width 705 height 13
copy p "TripID: 110770"
drag, startPoint x: 105, startPoint y: 161, endPoint x: 360, endPoint y: 165, distance: 254.7
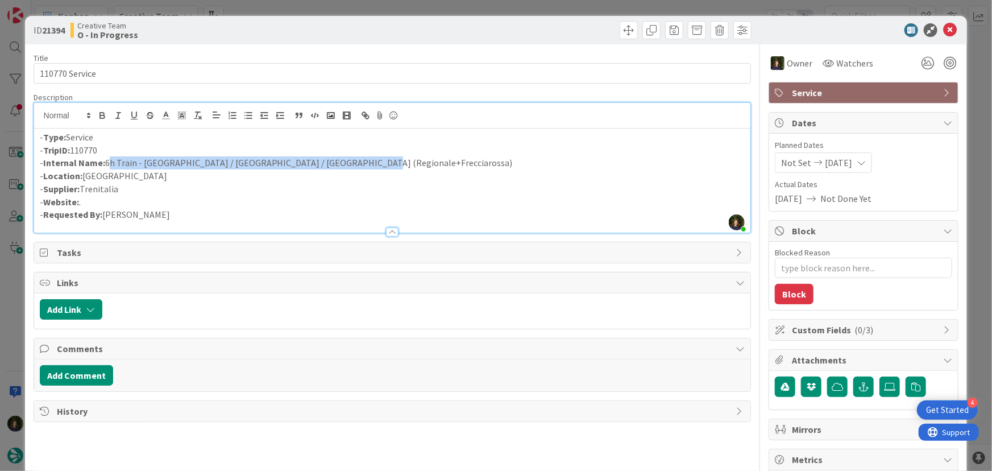
click at [356, 159] on p "- Internal Name: 6h Train - [GEOGRAPHIC_DATA] / [GEOGRAPHIC_DATA] / [GEOGRAPHIC…" at bounding box center [392, 162] width 705 height 13
copy p "6h Train - [GEOGRAPHIC_DATA] / [GEOGRAPHIC_DATA] / [GEOGRAPHIC_DATA] (Regionale…"
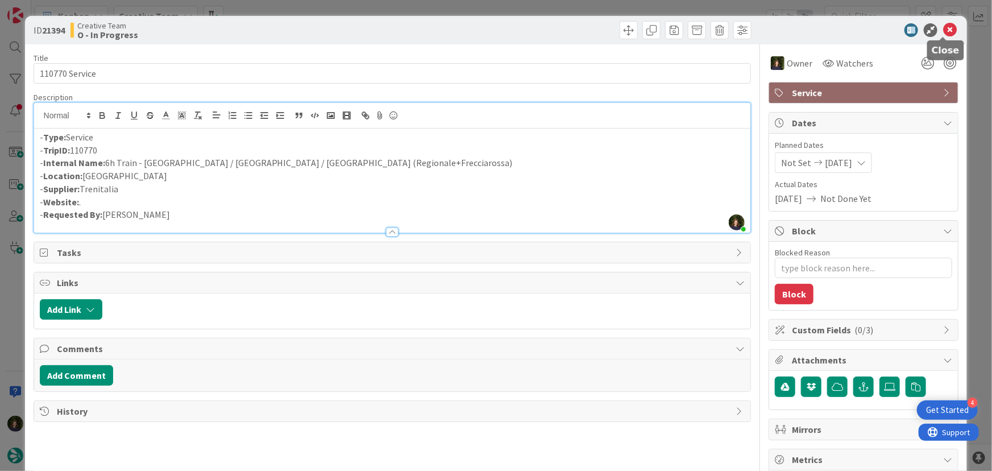
click at [947, 32] on icon at bounding box center [950, 30] width 14 height 14
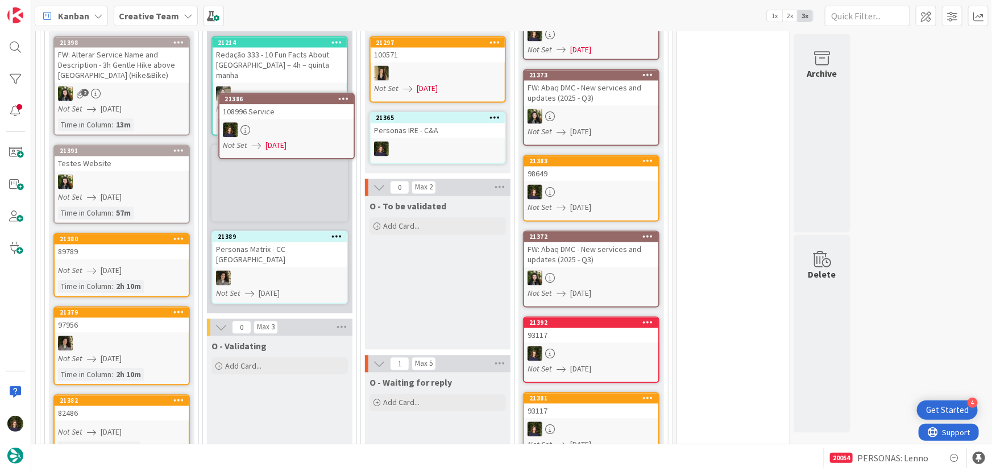
scroll to position [1065, 0]
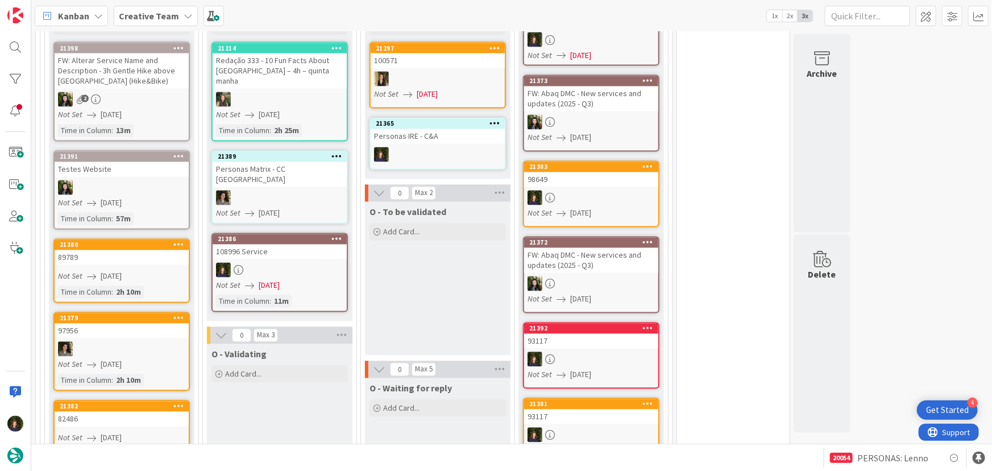
click at [293, 263] on div at bounding box center [280, 270] width 134 height 15
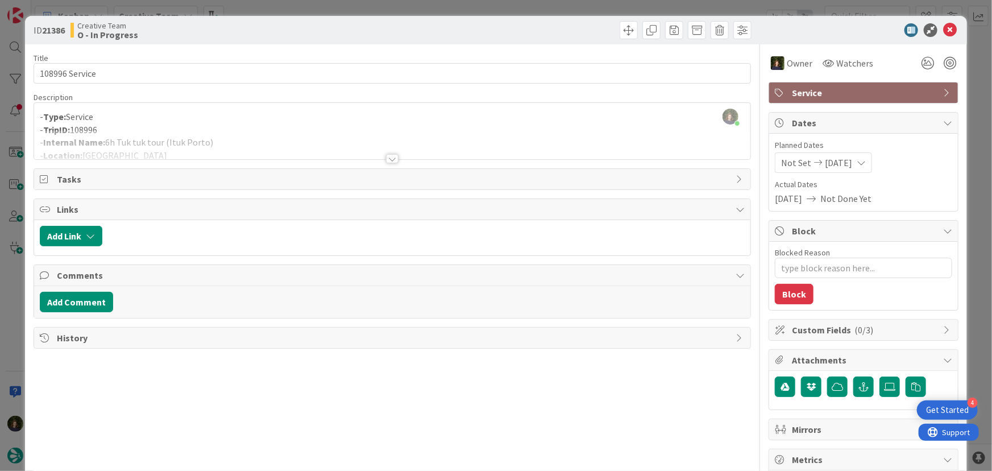
scroll to position [956, 0]
click at [239, 139] on div at bounding box center [392, 144] width 717 height 29
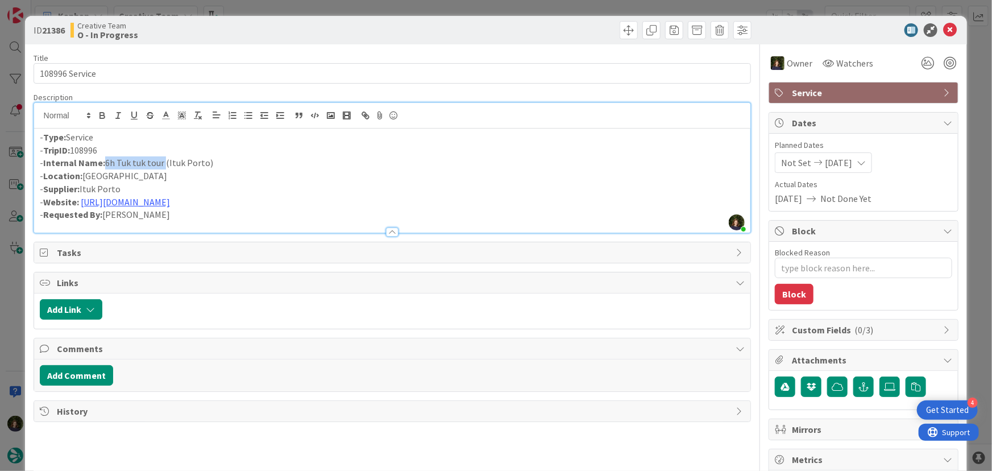
drag, startPoint x: 104, startPoint y: 164, endPoint x: 162, endPoint y: 161, distance: 58.0
click at [162, 161] on p "- Internal Name: 6h Tuk tuk tour ([GEOGRAPHIC_DATA] [GEOGRAPHIC_DATA])" at bounding box center [392, 162] width 705 height 13
copy p "6h Tuk tuk tour"
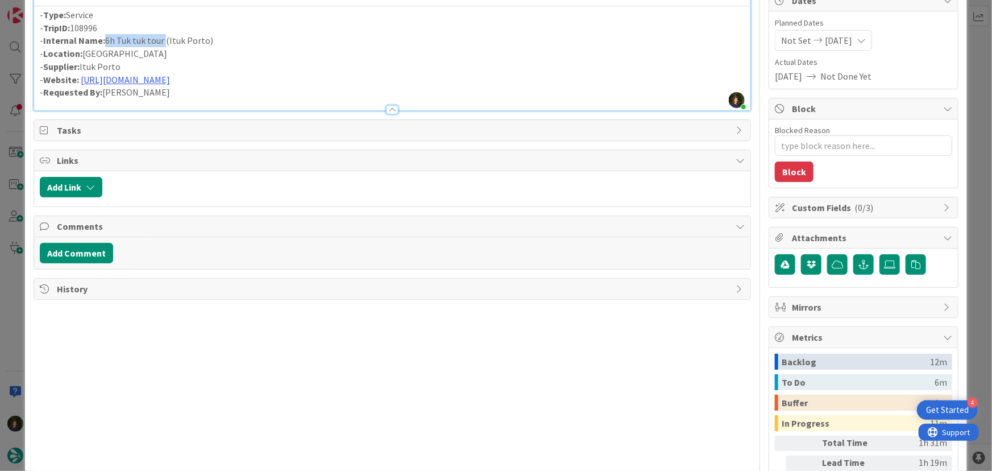
scroll to position [0, 0]
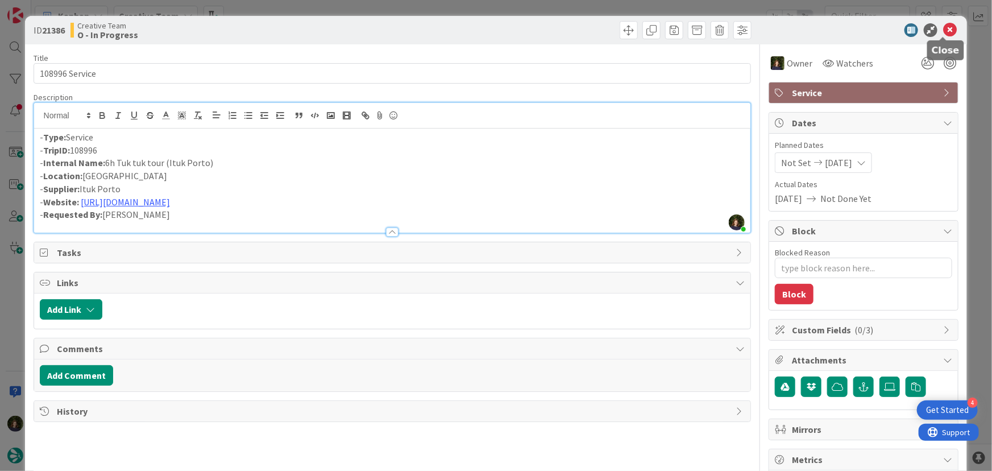
click at [945, 28] on icon at bounding box center [950, 30] width 14 height 14
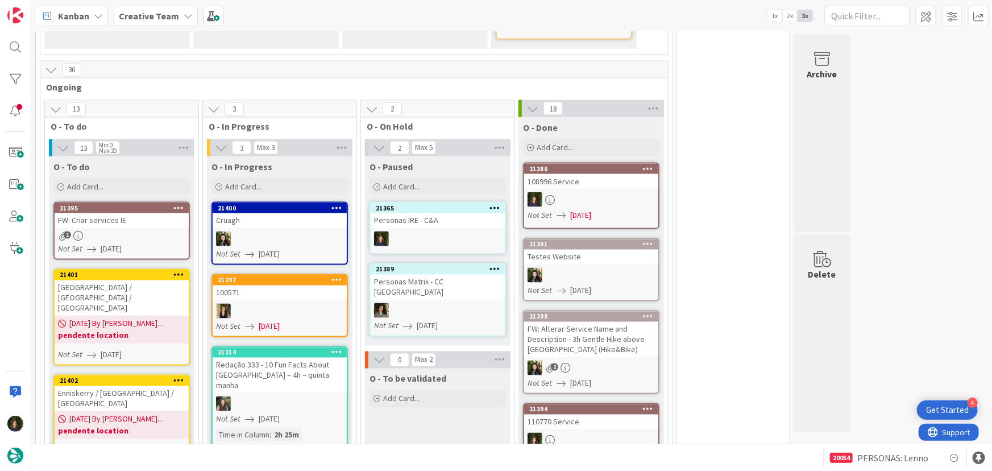
scroll to position [972, 0]
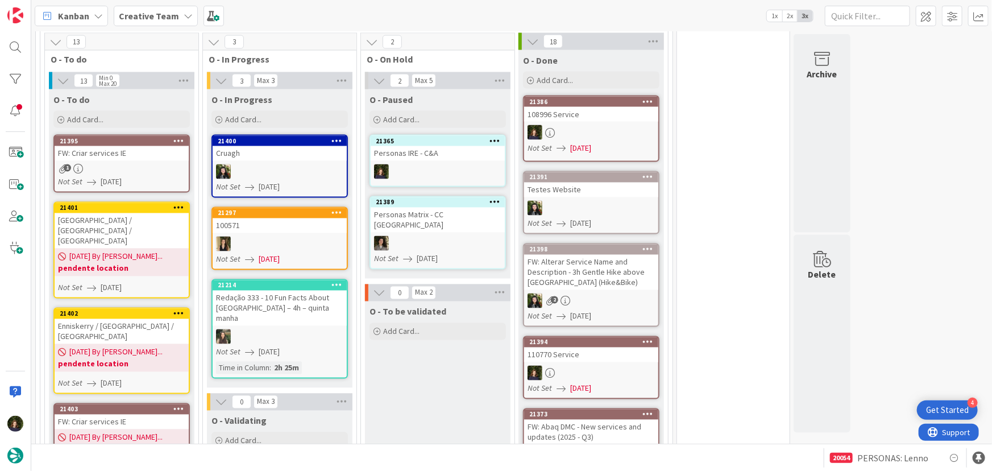
click at [111, 147] on div "FW: Criar services IE" at bounding box center [122, 153] width 134 height 15
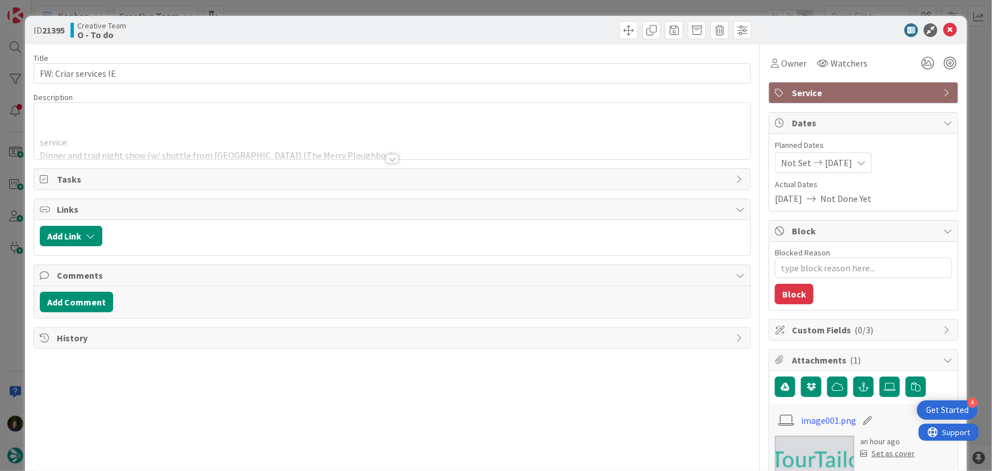
click at [389, 159] on div at bounding box center [392, 158] width 13 height 9
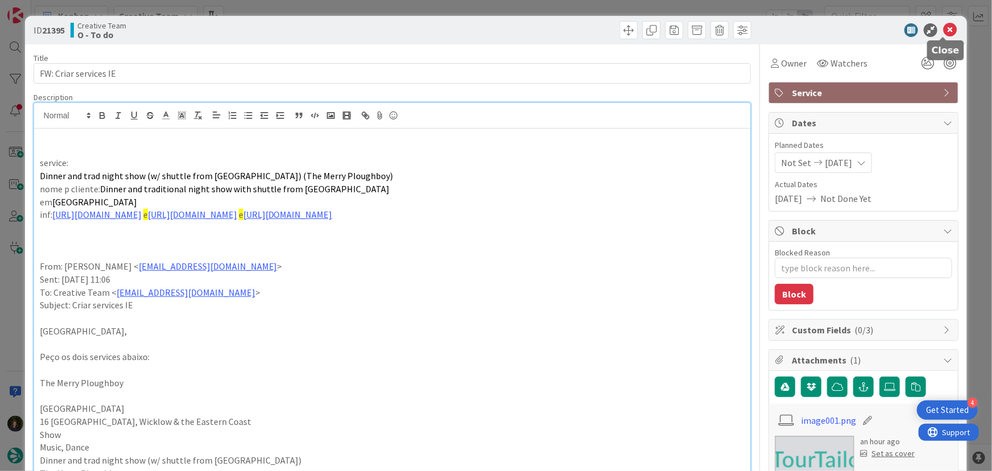
click at [946, 27] on icon at bounding box center [950, 30] width 14 height 14
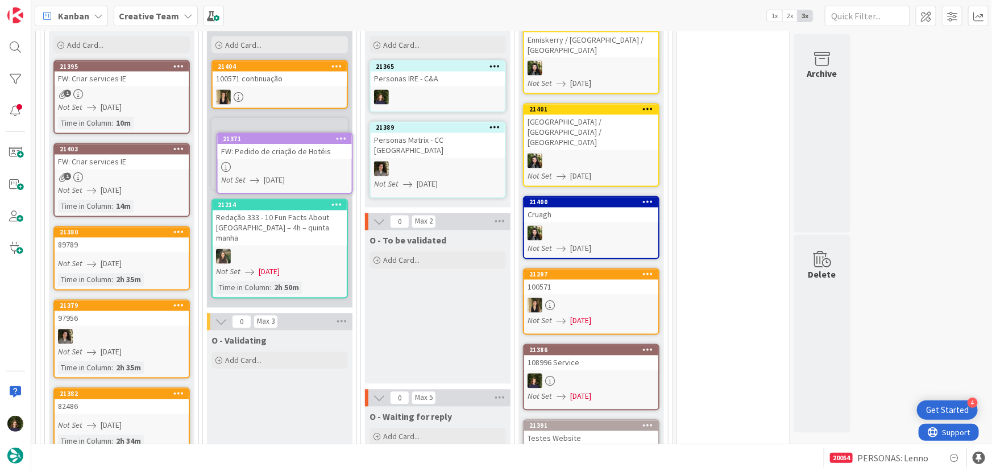
scroll to position [1041, 0]
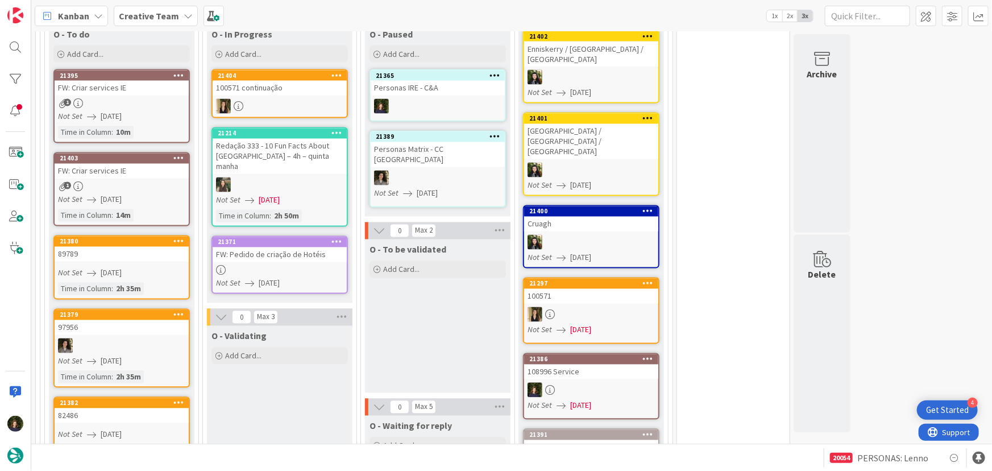
click at [278, 247] on div "FW: Pedido de criação de Hotéis" at bounding box center [280, 254] width 134 height 15
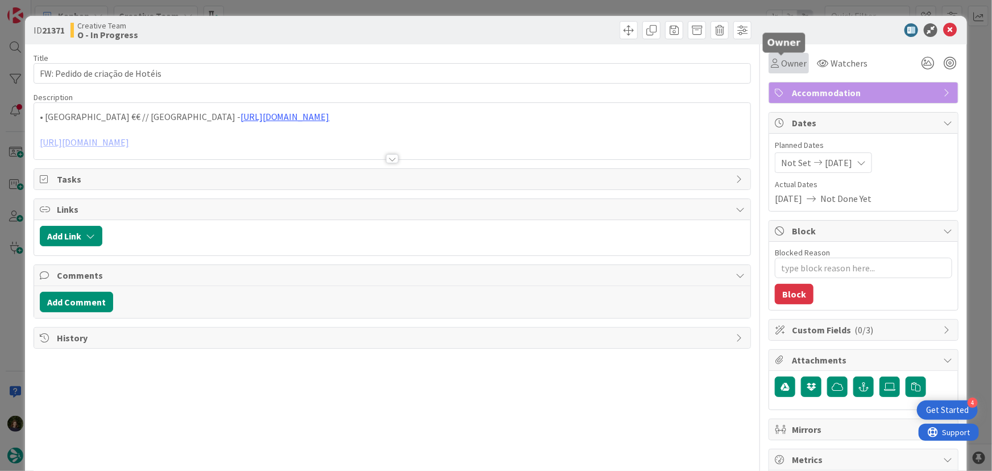
click at [783, 63] on span "Owner" at bounding box center [794, 63] width 26 height 14
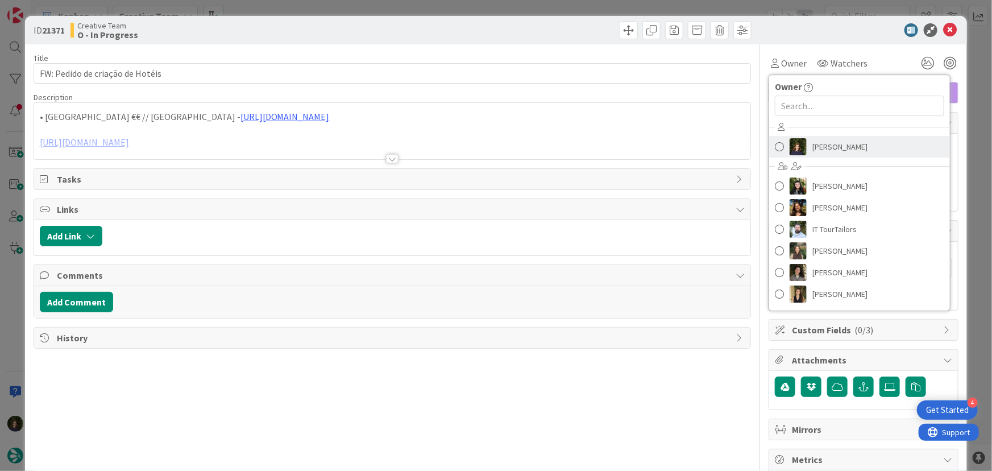
click at [830, 146] on span "[PERSON_NAME]" at bounding box center [839, 146] width 55 height 17
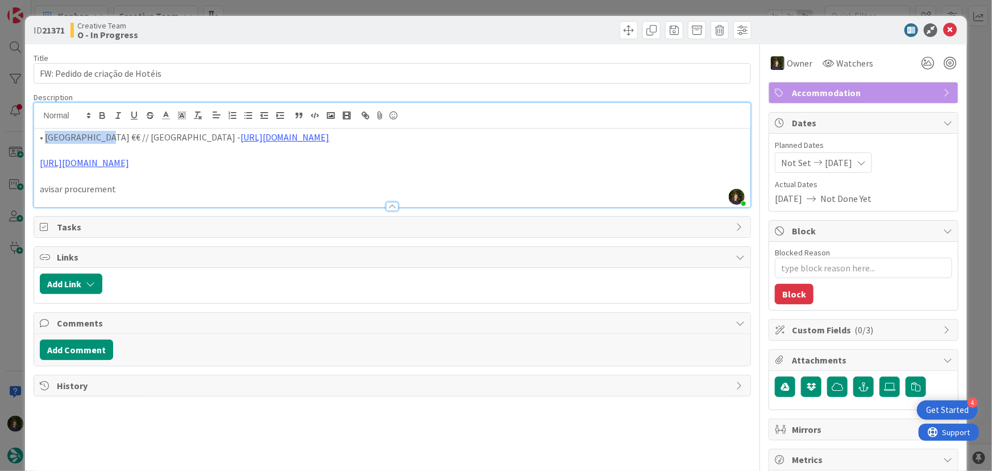
drag, startPoint x: 44, startPoint y: 119, endPoint x: 102, endPoint y: 141, distance: 61.9
click at [102, 141] on p "• [GEOGRAPHIC_DATA] €€ // [GEOGRAPHIC_DATA] - [URL][DOMAIN_NAME]" at bounding box center [392, 137] width 705 height 13
copy p "[GEOGRAPHIC_DATA]"
click at [943, 35] on icon at bounding box center [950, 30] width 14 height 14
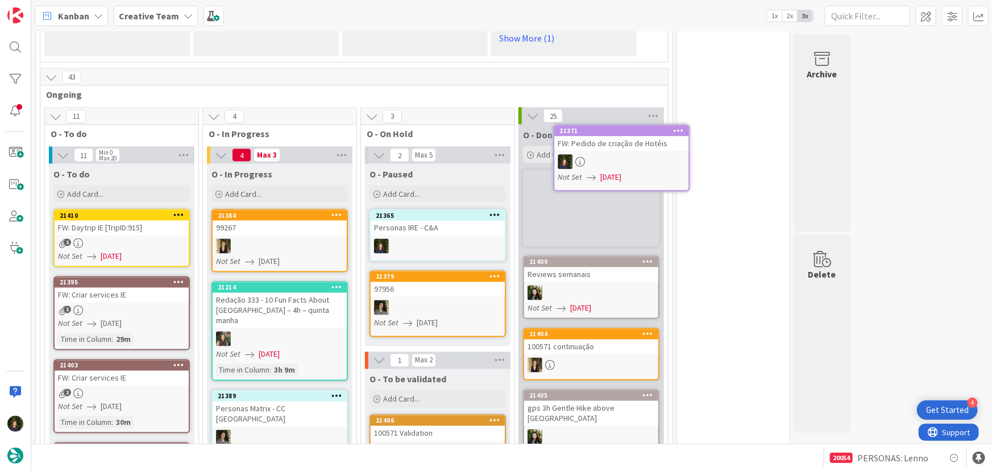
scroll to position [870, 0]
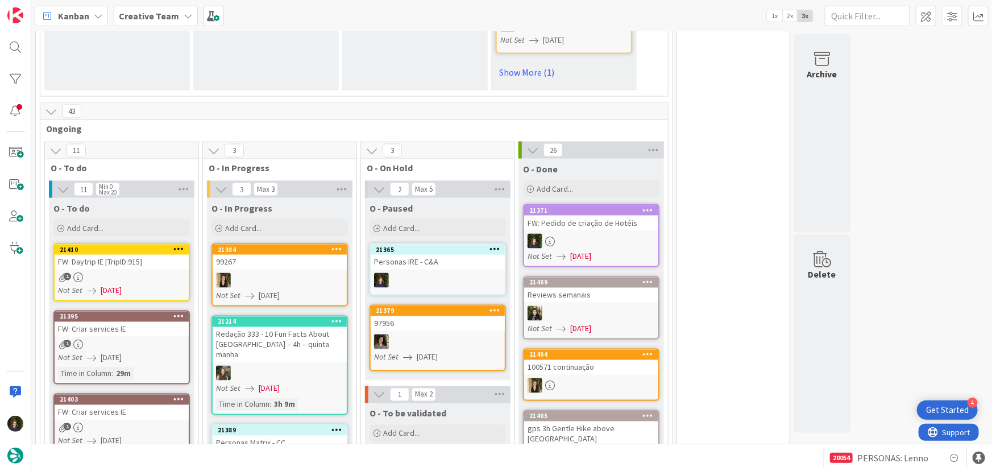
click at [585, 234] on div at bounding box center [591, 241] width 134 height 15
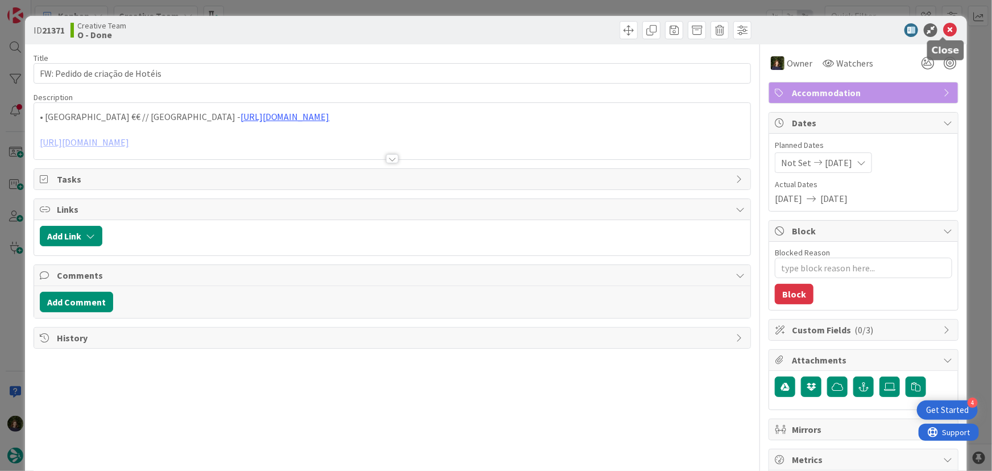
click at [943, 34] on icon at bounding box center [950, 30] width 14 height 14
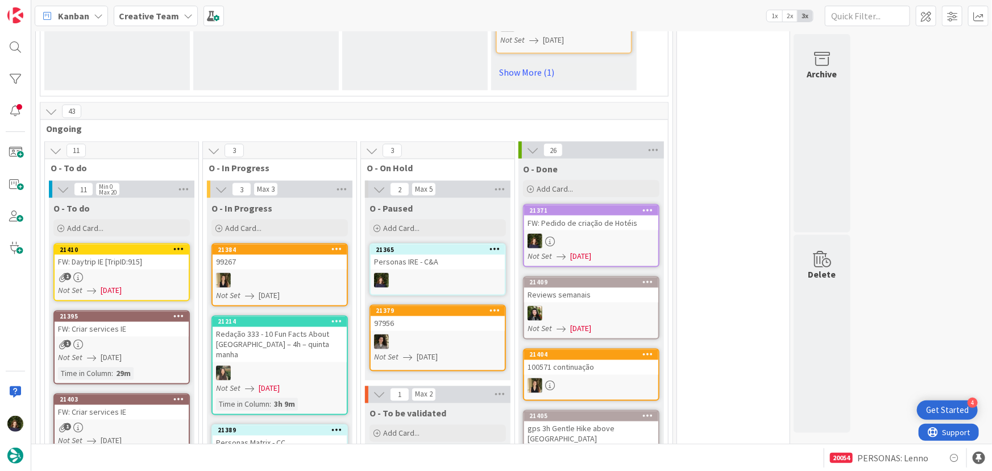
click at [589, 215] on div "FW: Pedido de criação de Hotéis" at bounding box center [591, 222] width 134 height 15
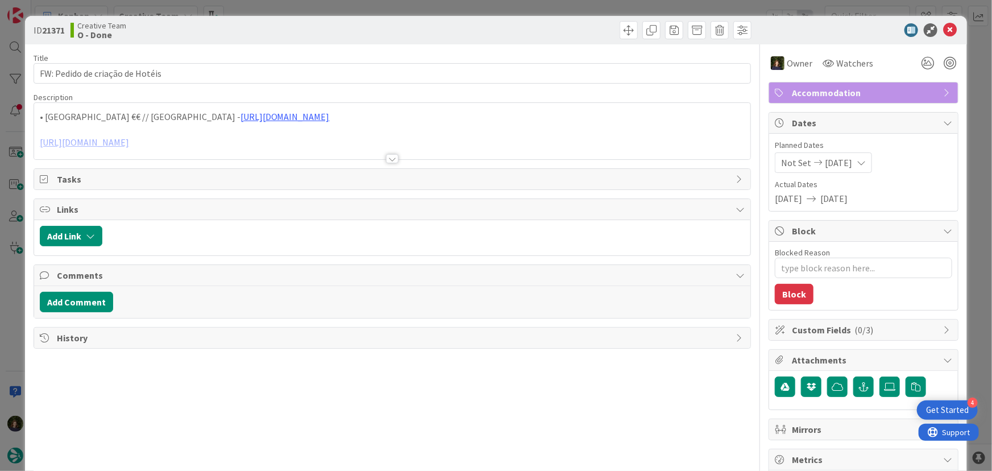
click at [387, 158] on div at bounding box center [392, 158] width 13 height 9
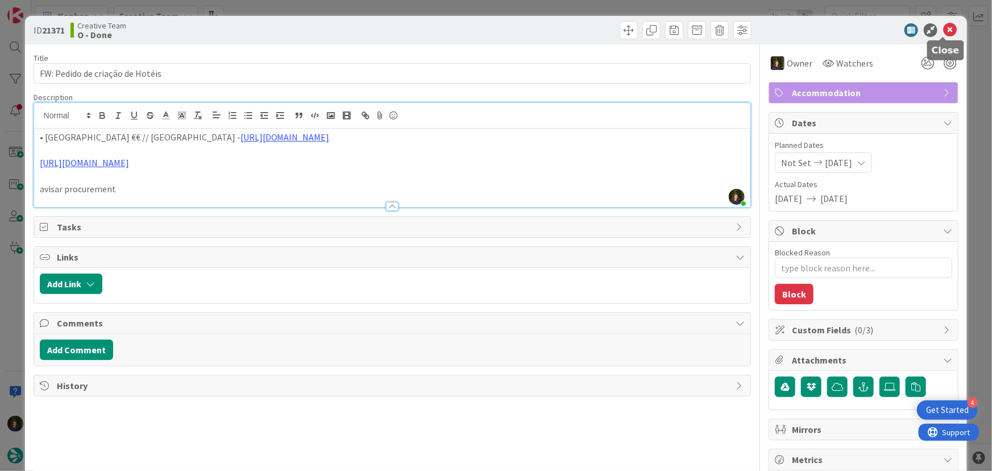
click at [946, 31] on icon at bounding box center [950, 30] width 14 height 14
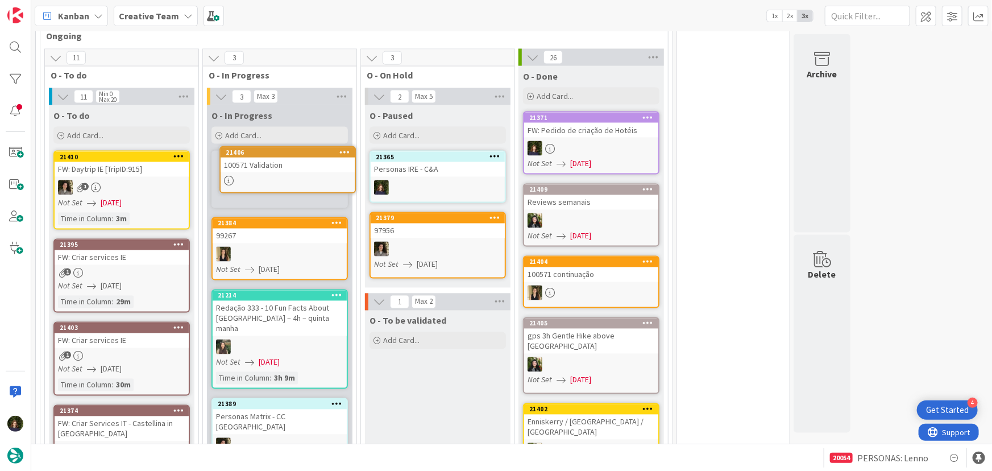
scroll to position [941, 0]
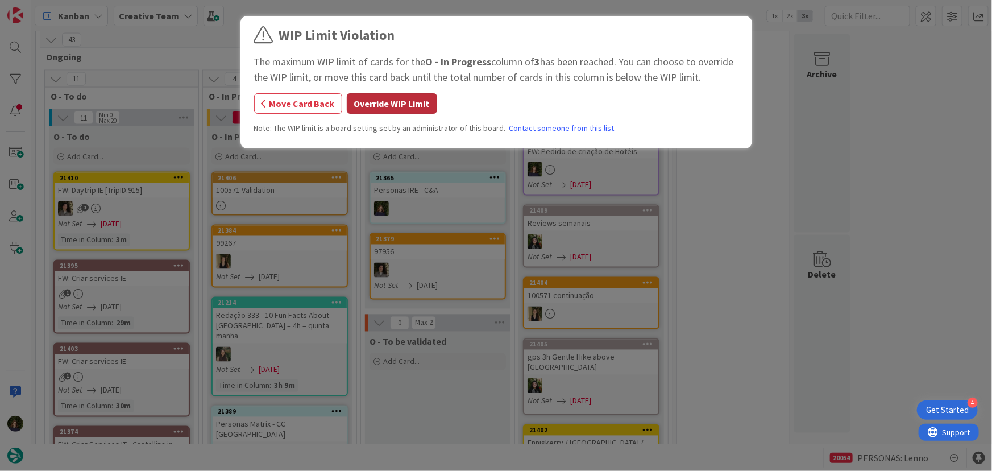
click at [395, 101] on button "Override WIP Limit" at bounding box center [392, 103] width 90 height 20
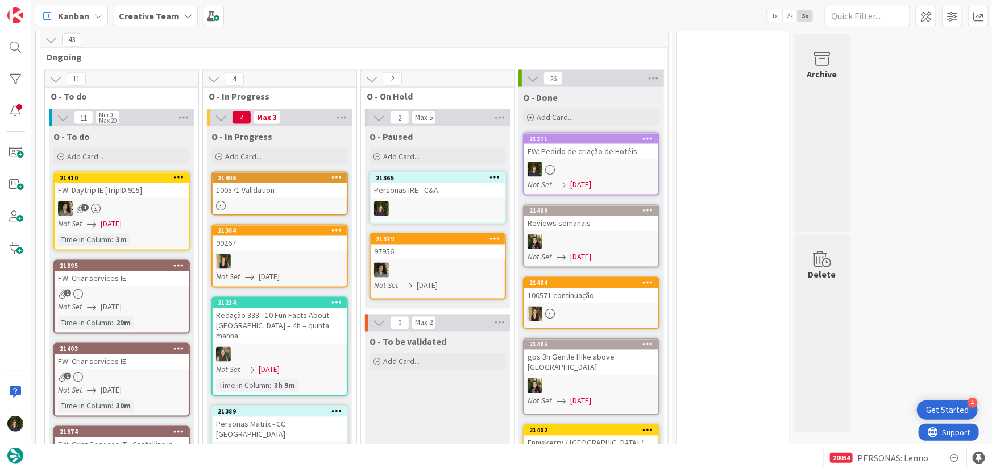
click at [268, 183] on div "100571 Validation" at bounding box center [280, 190] width 134 height 15
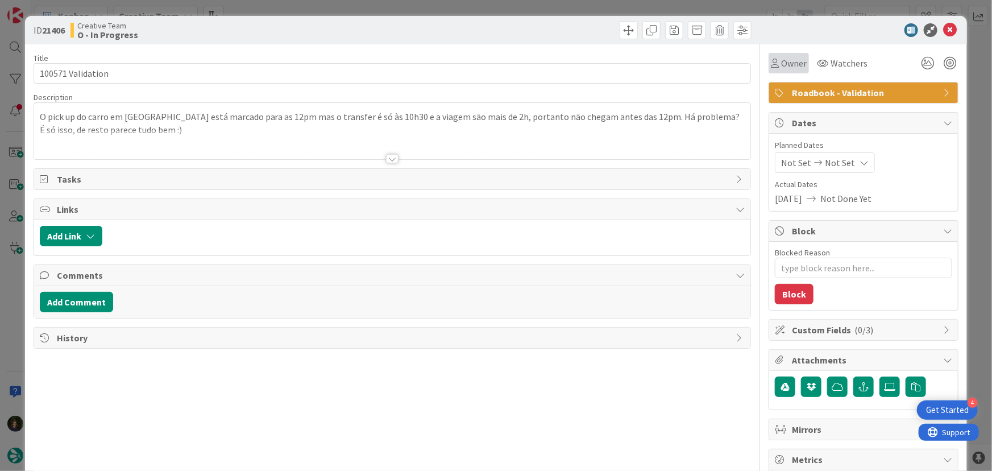
click at [781, 63] on span "Owner" at bounding box center [794, 63] width 26 height 14
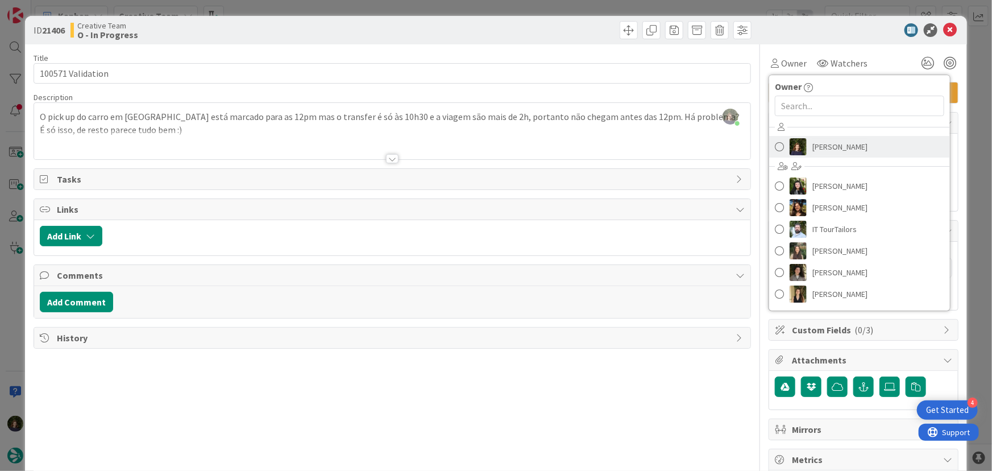
click at [804, 148] on link "[PERSON_NAME]" at bounding box center [859, 147] width 181 height 22
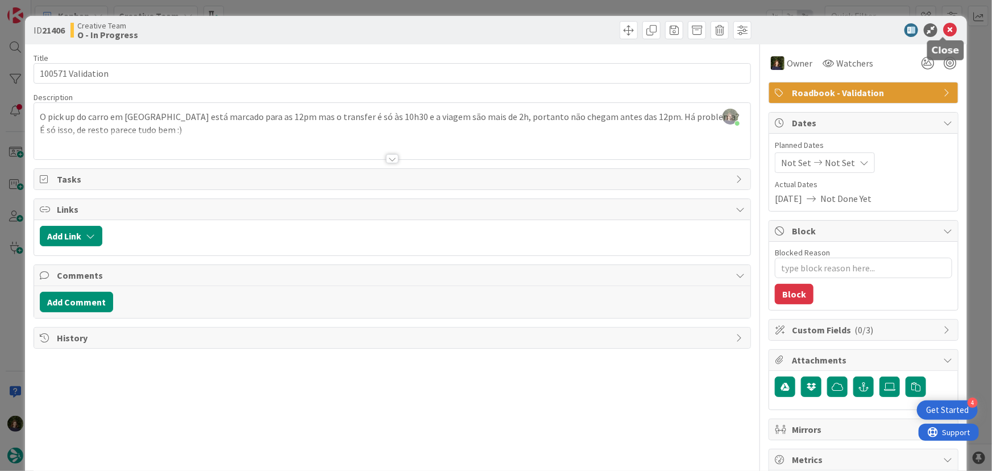
drag, startPoint x: 939, startPoint y: 32, endPoint x: 836, endPoint y: 78, distance: 112.5
click at [943, 31] on icon at bounding box center [950, 30] width 14 height 14
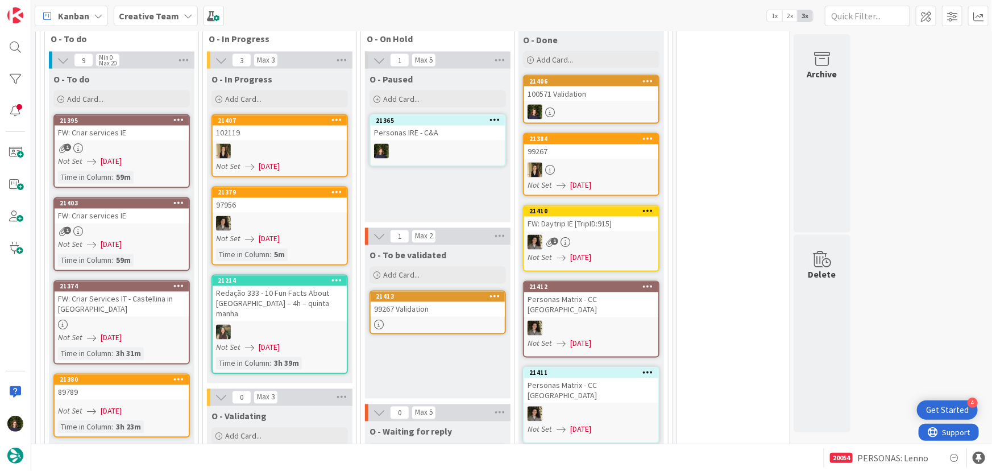
scroll to position [1003, 0]
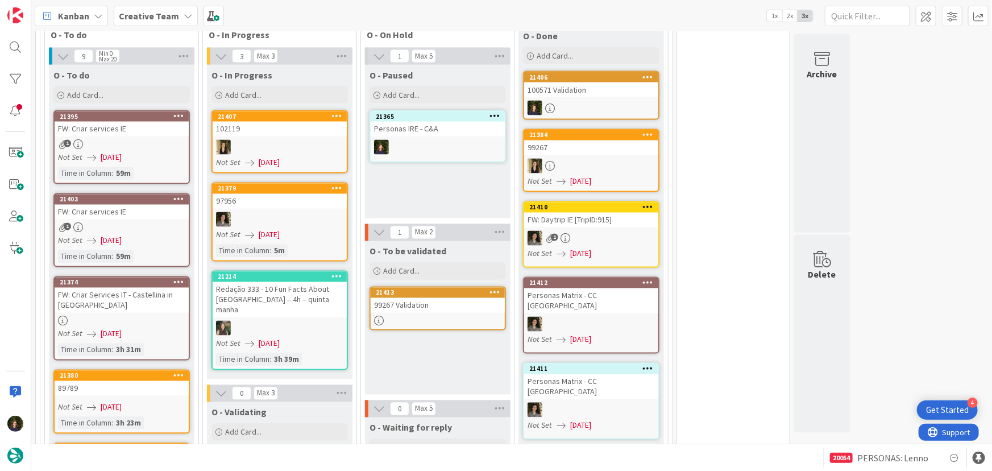
click at [111, 316] on div at bounding box center [122, 321] width 134 height 10
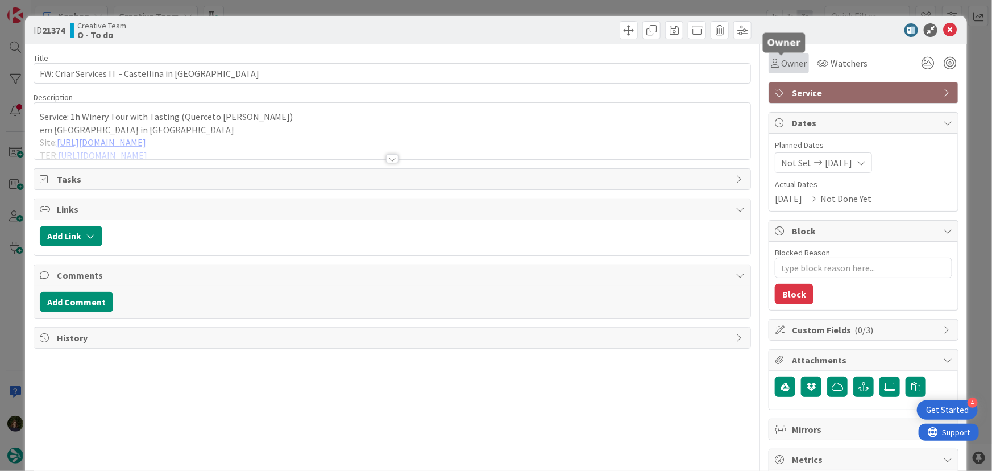
click at [787, 61] on span "Owner" at bounding box center [794, 63] width 26 height 14
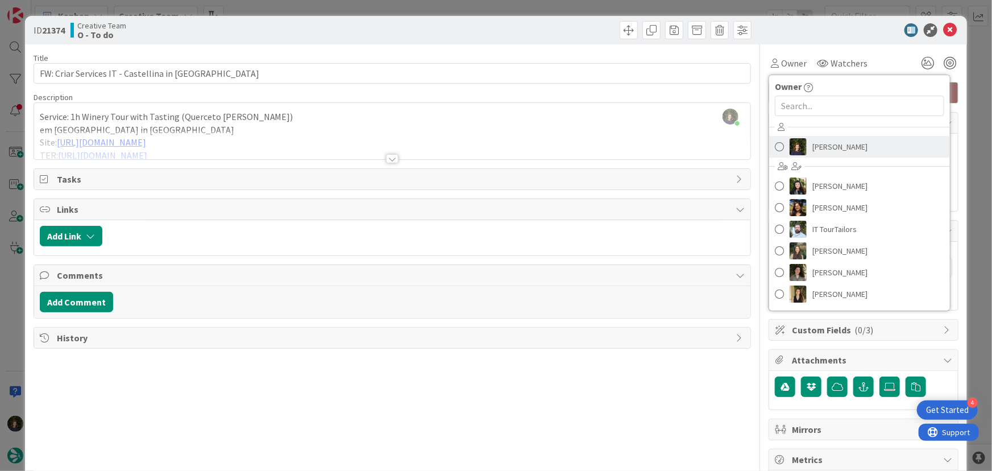
click at [835, 151] on span "[PERSON_NAME]" at bounding box center [839, 146] width 55 height 17
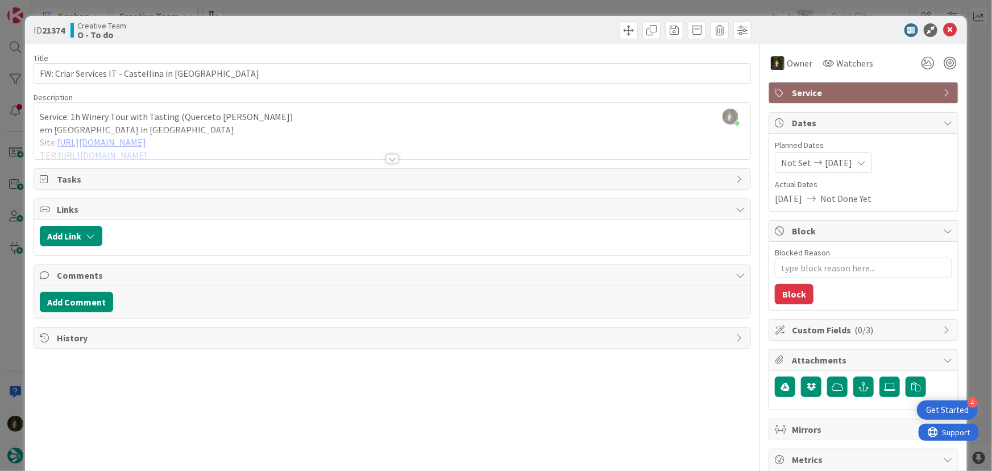
click at [388, 158] on div at bounding box center [392, 158] width 13 height 9
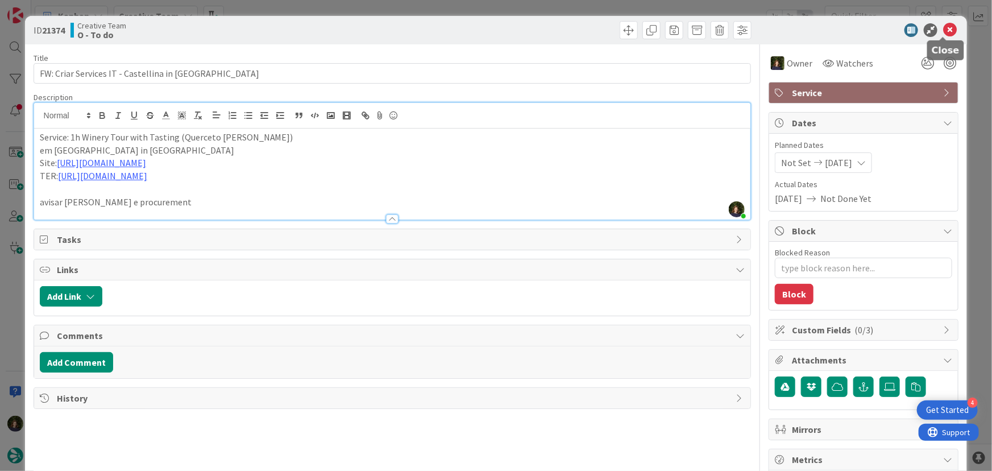
click at [943, 30] on icon at bounding box center [950, 30] width 14 height 14
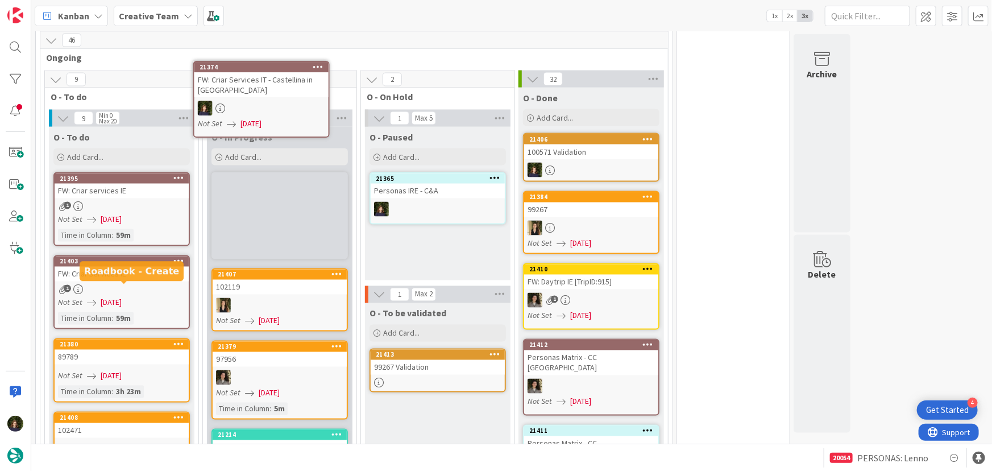
scroll to position [932, 0]
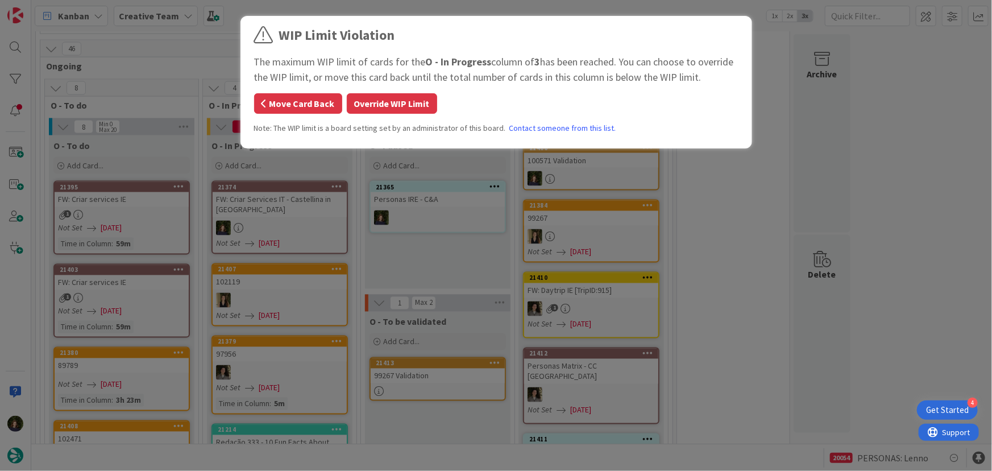
click at [306, 104] on button "Move Card Back" at bounding box center [298, 103] width 88 height 20
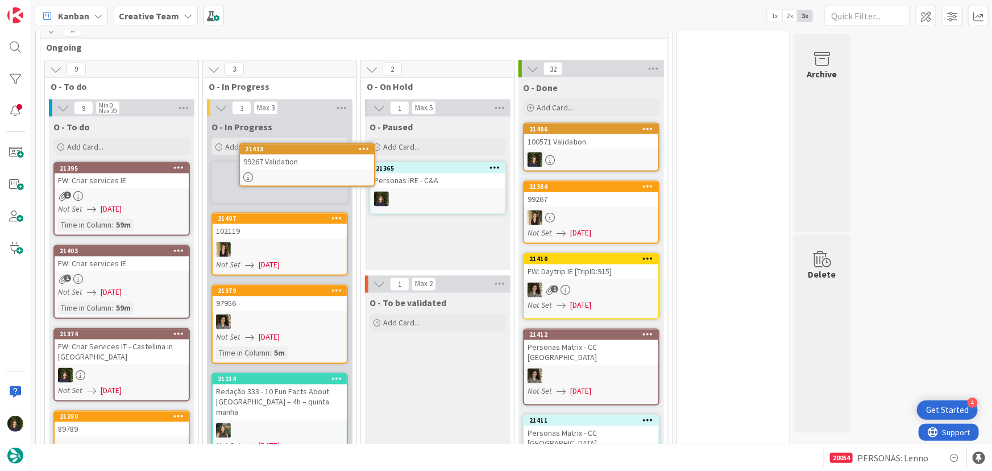
scroll to position [945, 0]
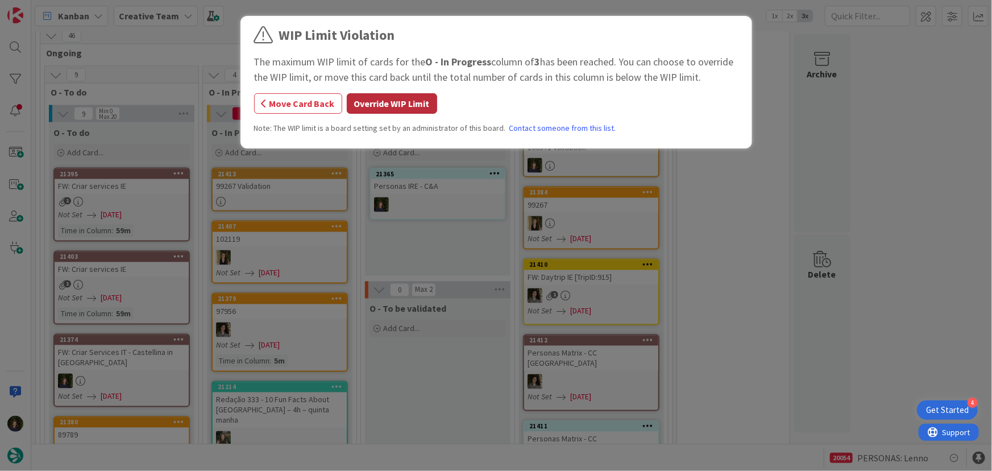
click at [357, 103] on button "Override WIP Limit" at bounding box center [392, 103] width 90 height 20
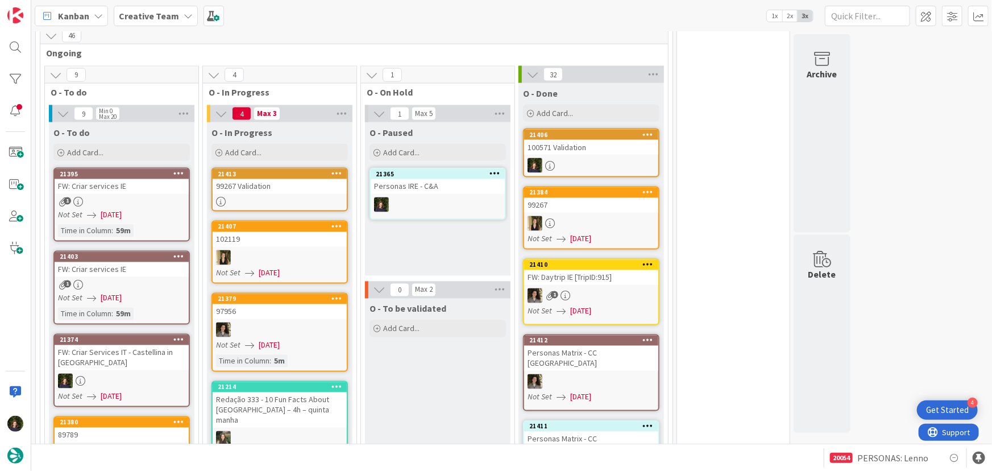
click at [257, 179] on div "99267 Validation" at bounding box center [280, 186] width 134 height 15
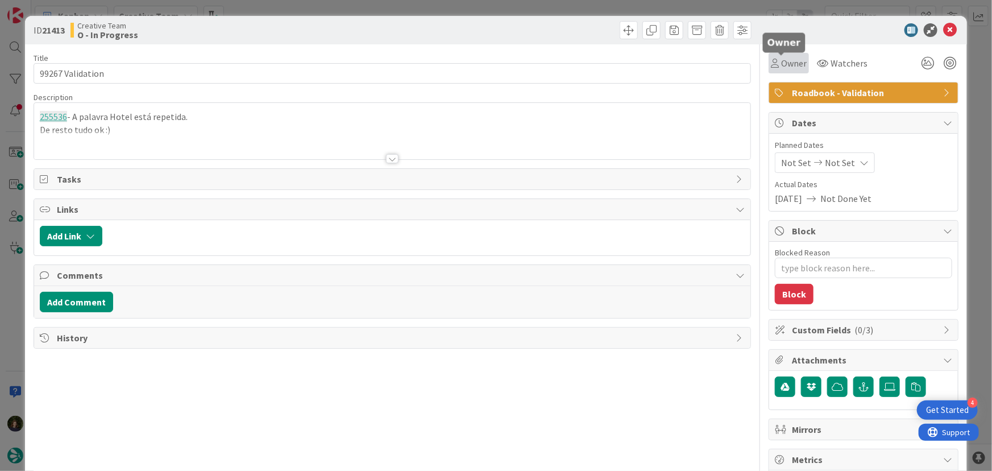
click at [781, 61] on span "Owner" at bounding box center [794, 63] width 26 height 14
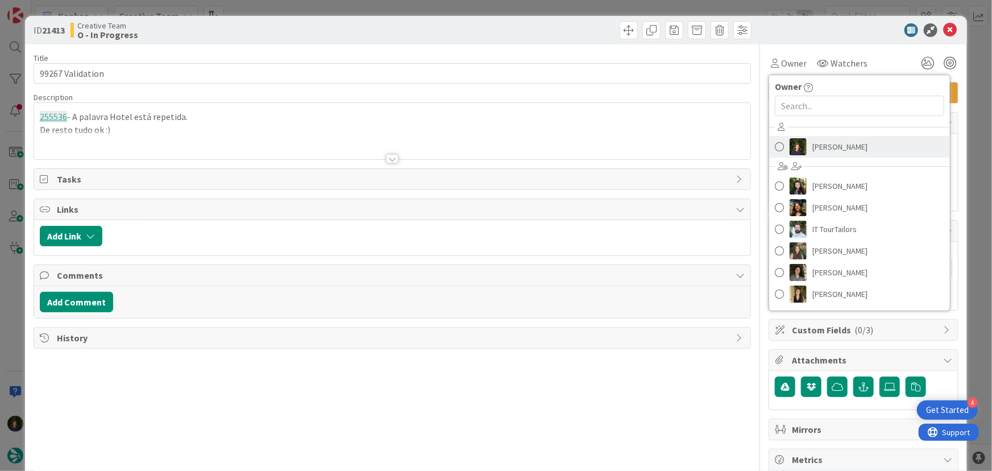
click at [830, 147] on span "[PERSON_NAME]" at bounding box center [839, 146] width 55 height 17
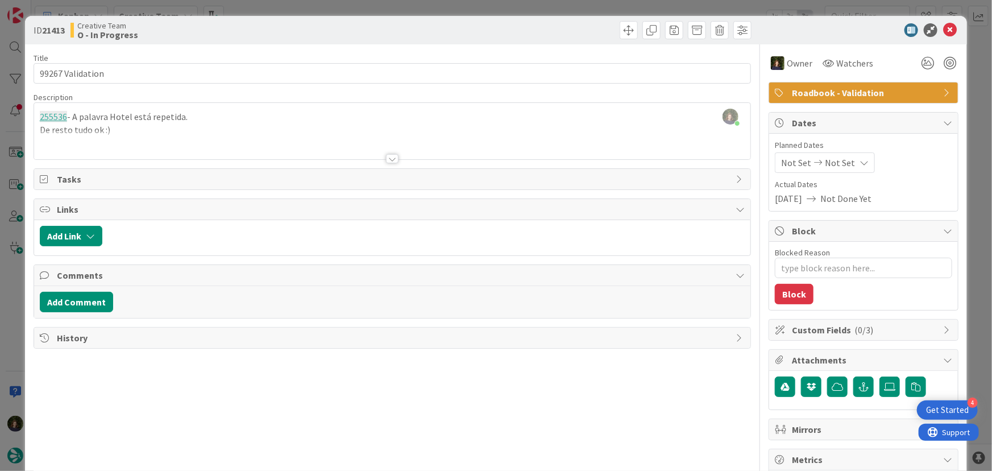
type textarea "x"
click at [943, 25] on icon at bounding box center [950, 30] width 14 height 14
